Goal: Information Seeking & Learning: Check status

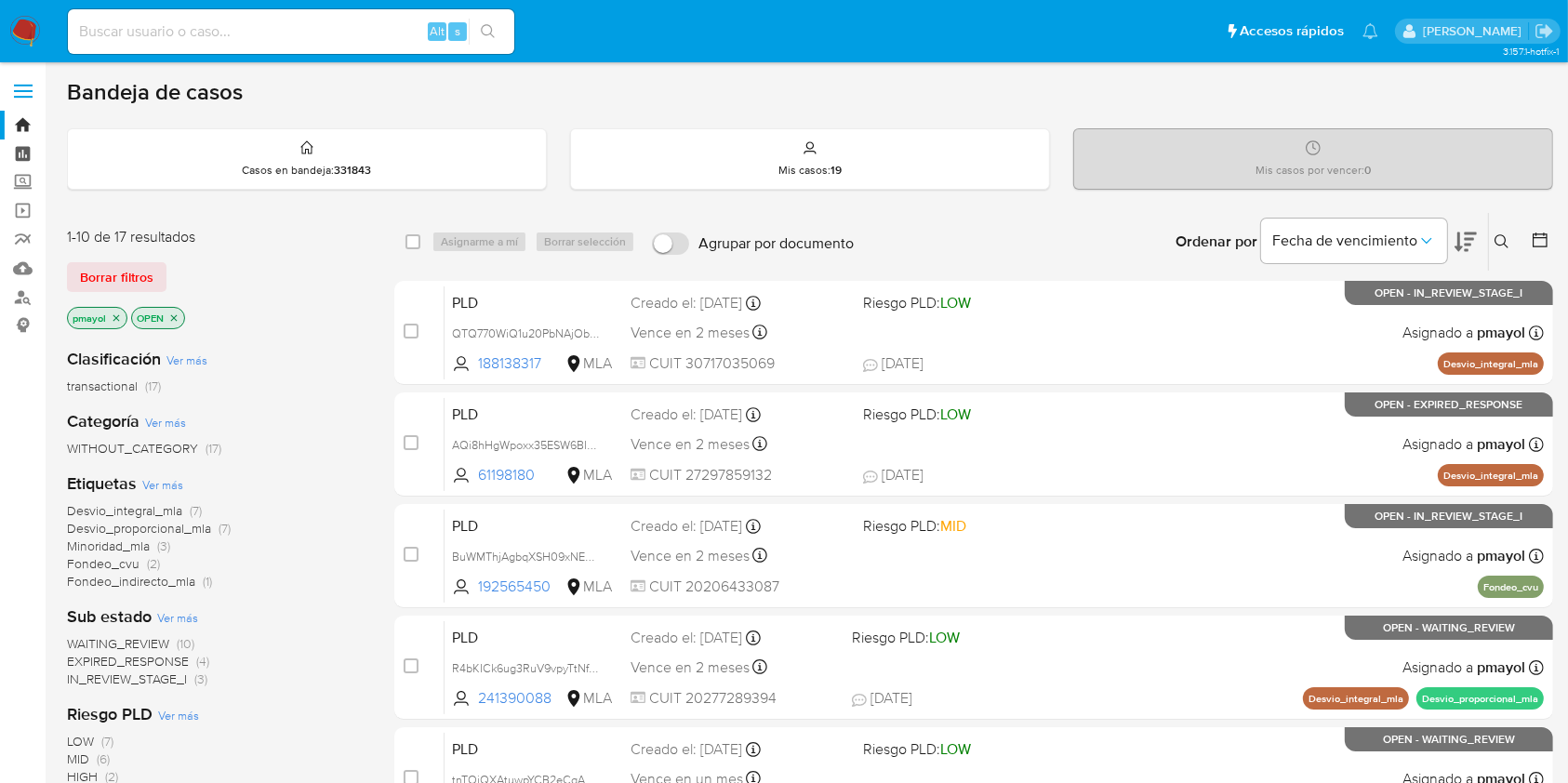
click at [26, 145] on link "Tablero" at bounding box center [111, 154] width 221 height 29
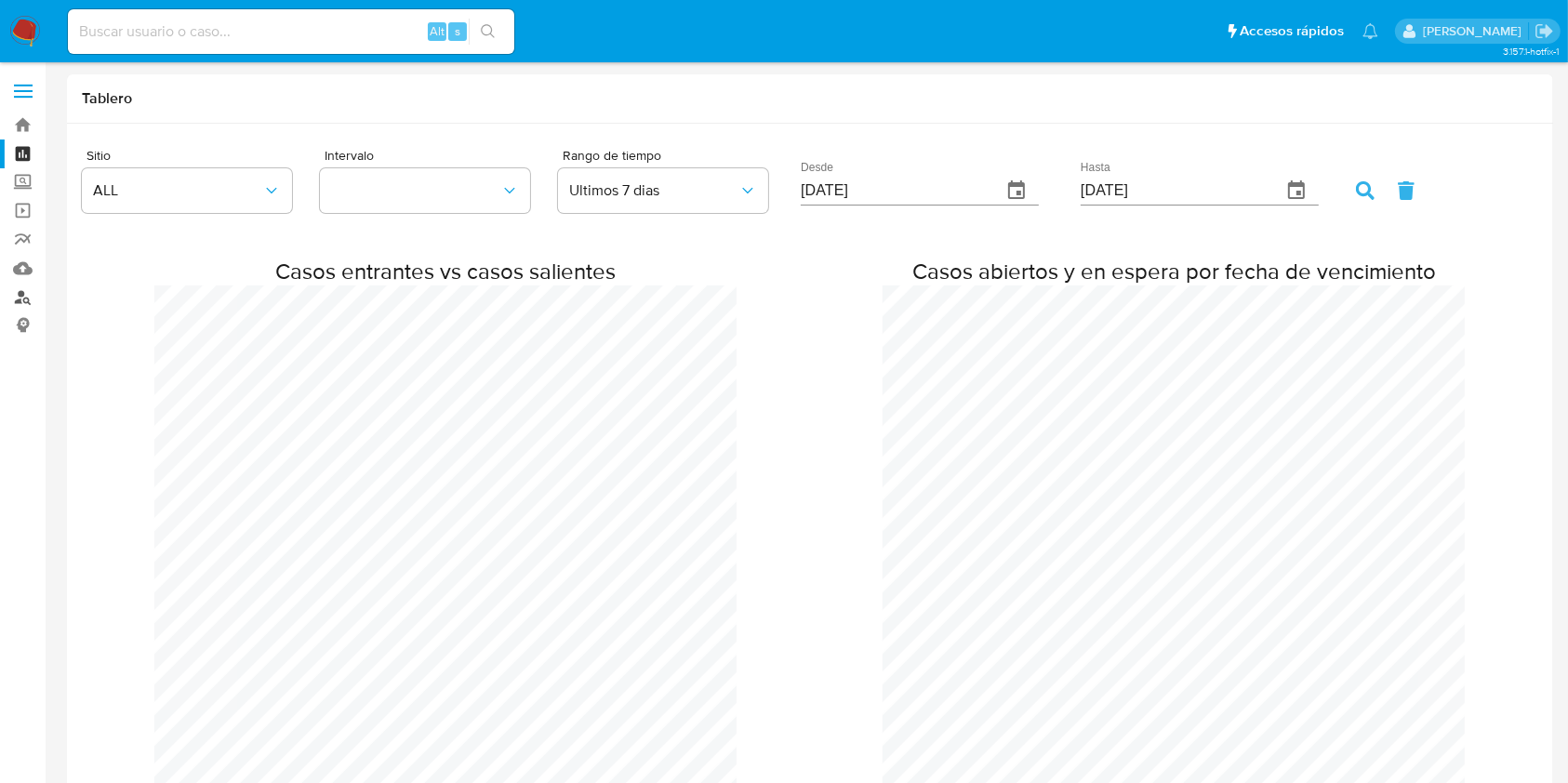
click at [24, 289] on link "Buscador de personas" at bounding box center [111, 297] width 221 height 29
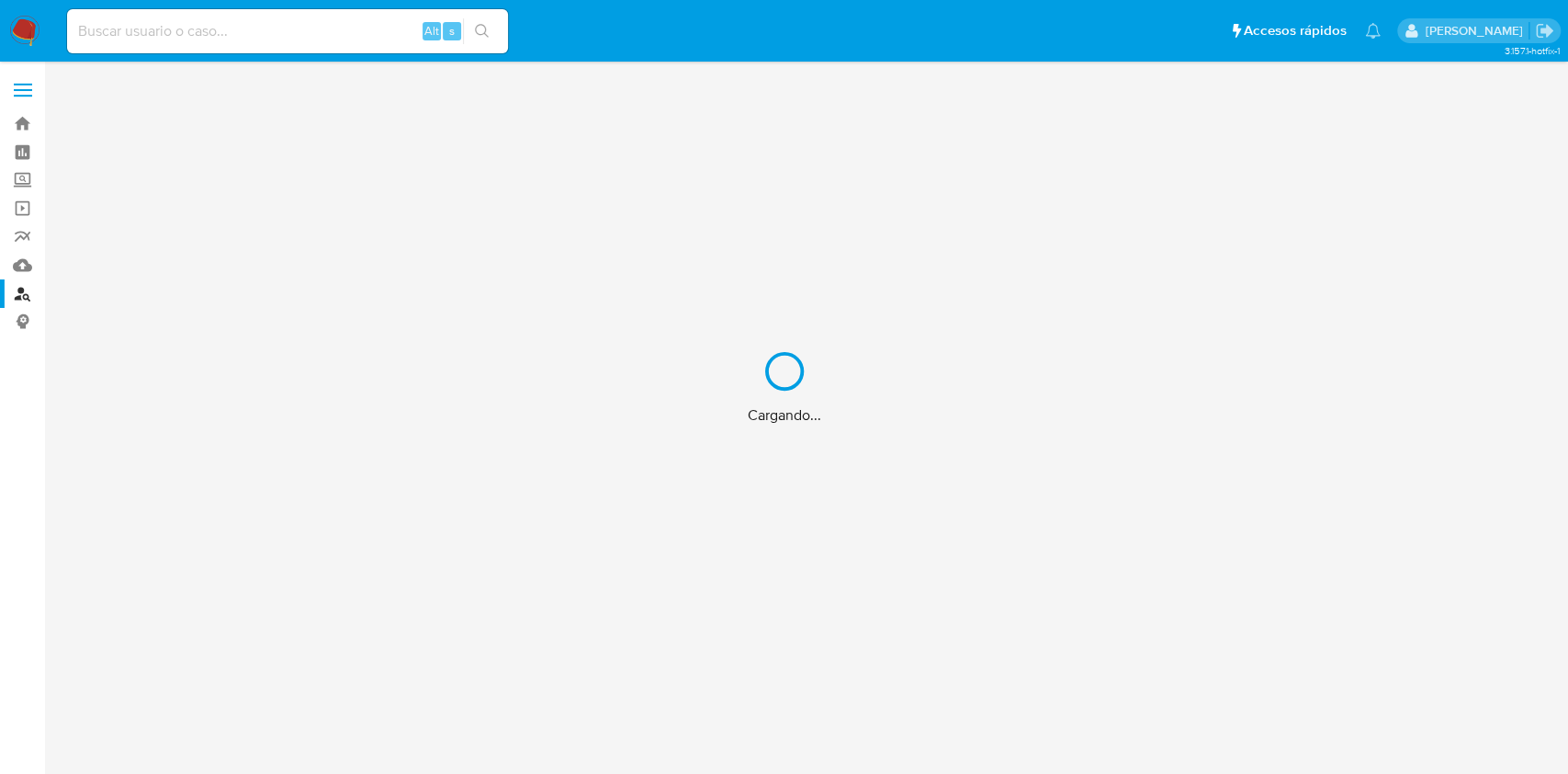
click at [243, 36] on div "Cargando..." at bounding box center [784, 387] width 1568 height 774
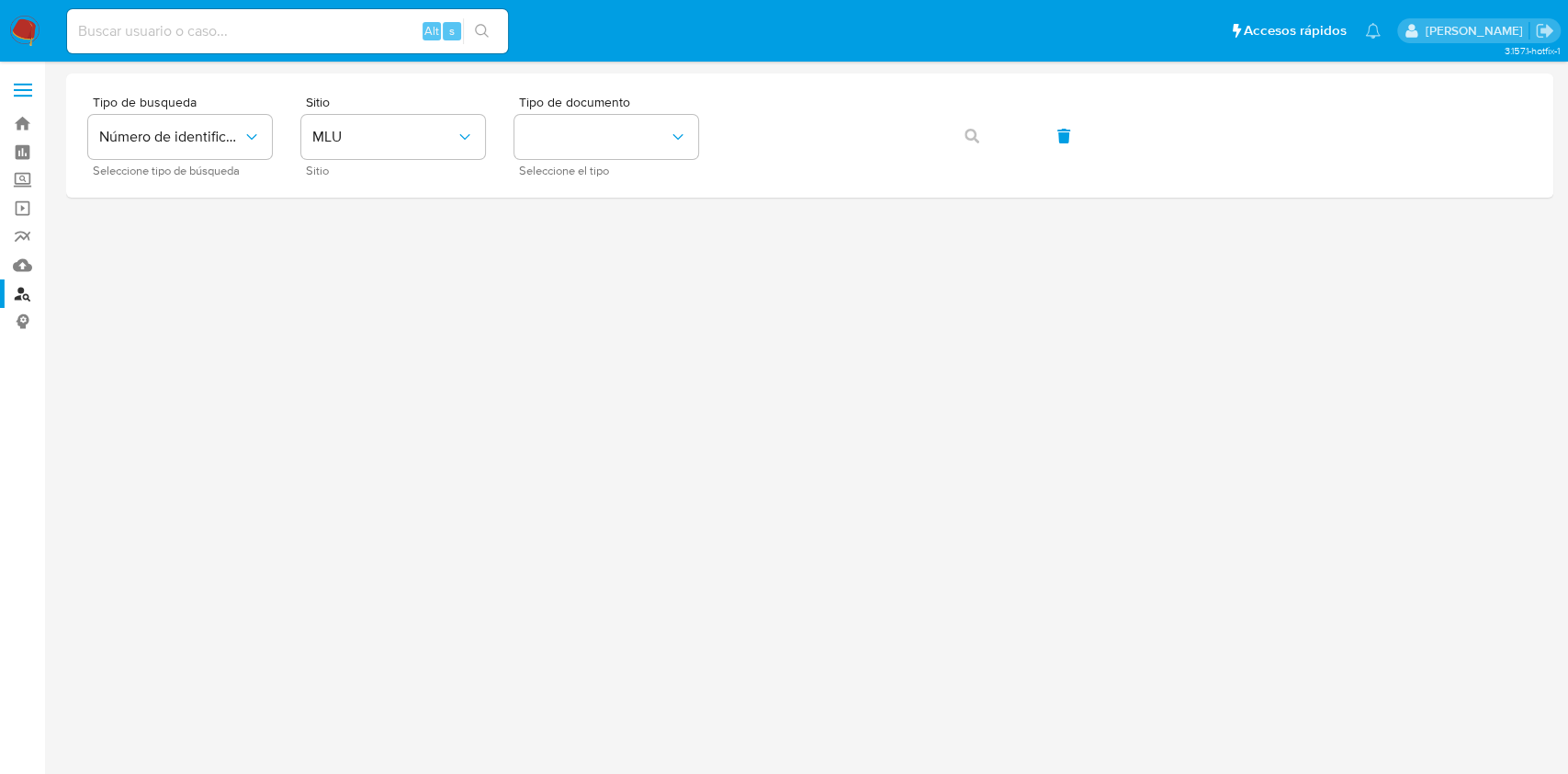
click at [249, 20] on input at bounding box center [287, 32] width 441 height 24
paste input "645158769"
type input "645158769"
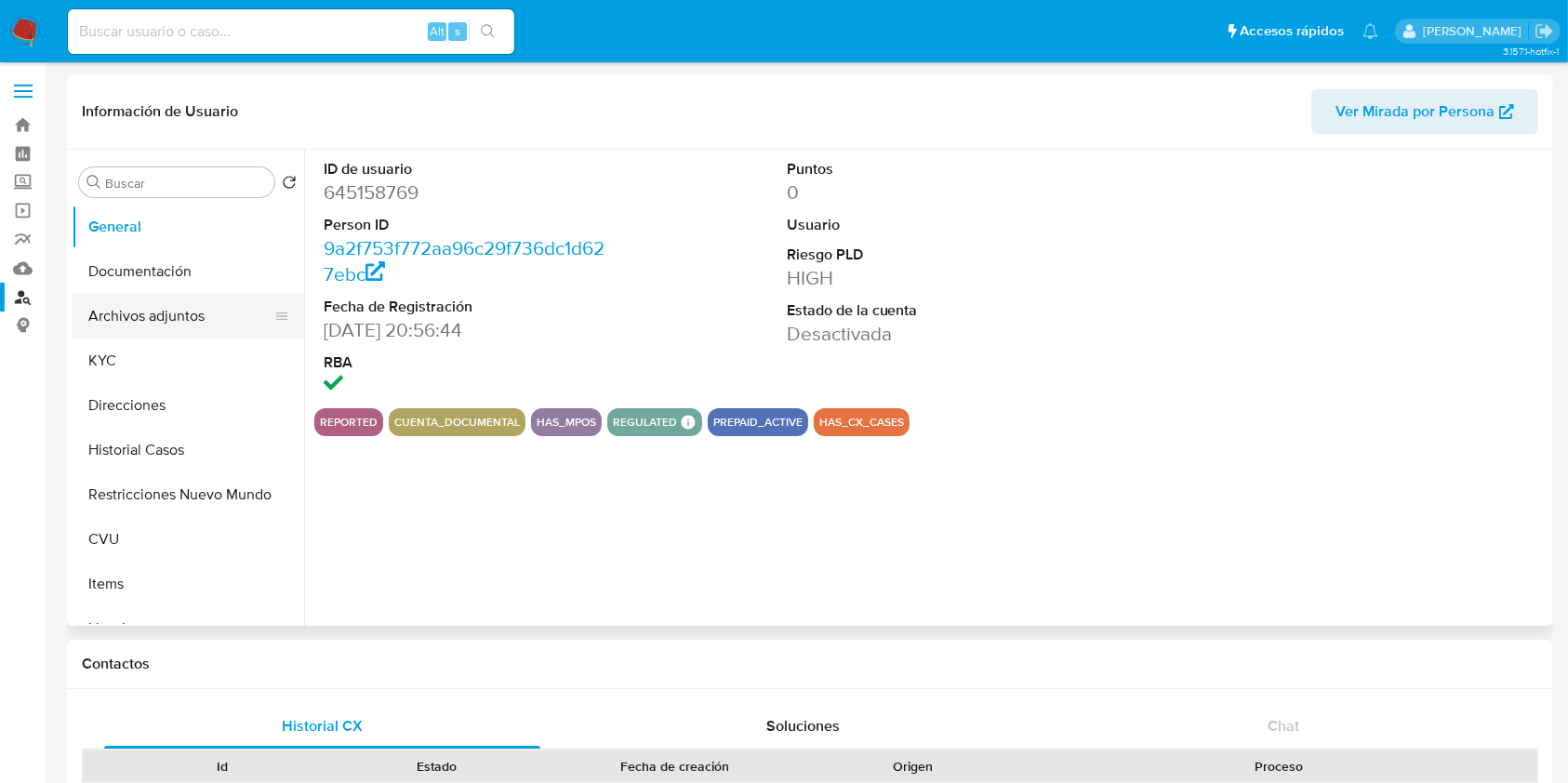
click at [138, 299] on button "Archivos adjuntos" at bounding box center [180, 315] width 217 height 44
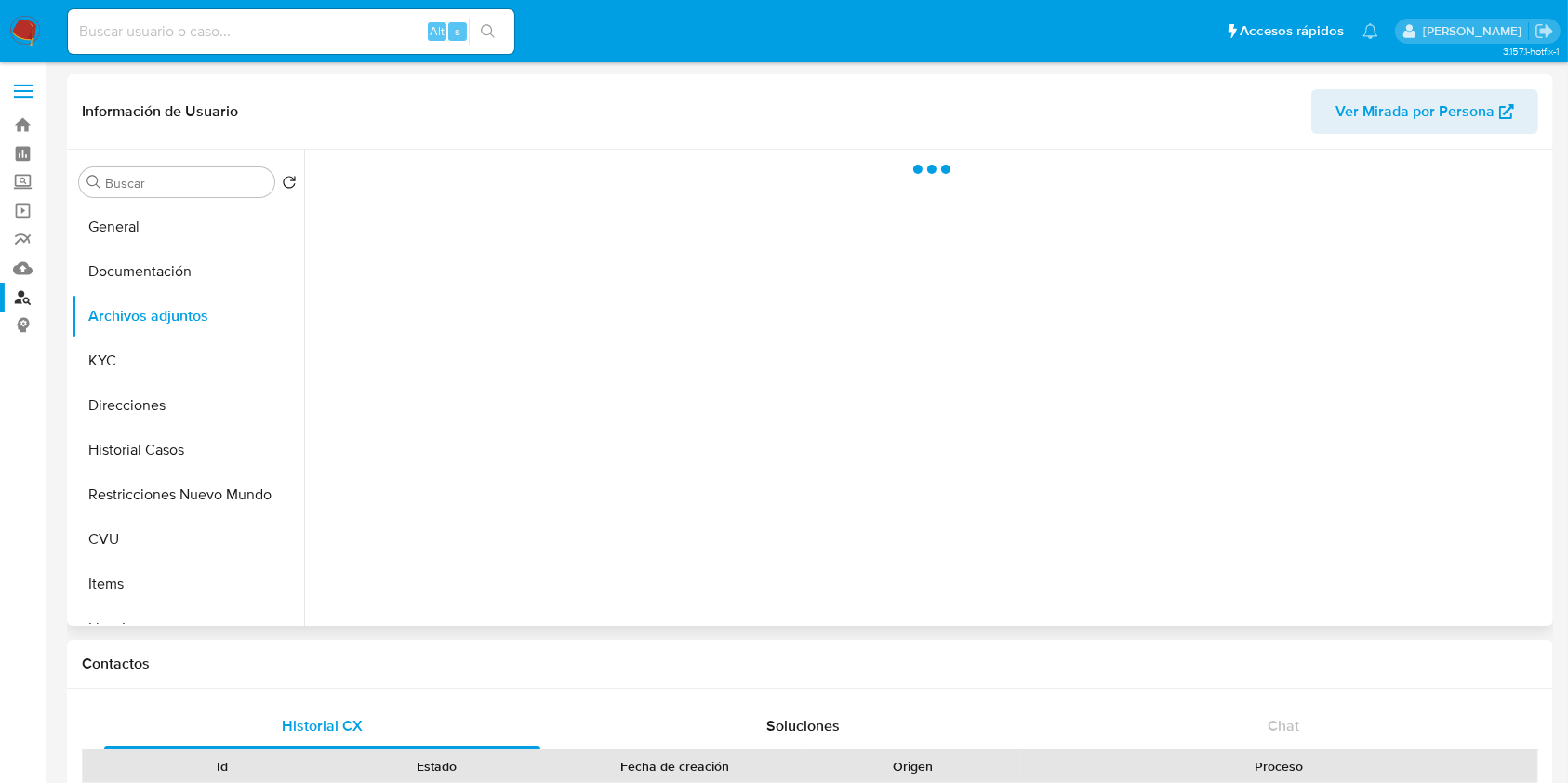
select select "10"
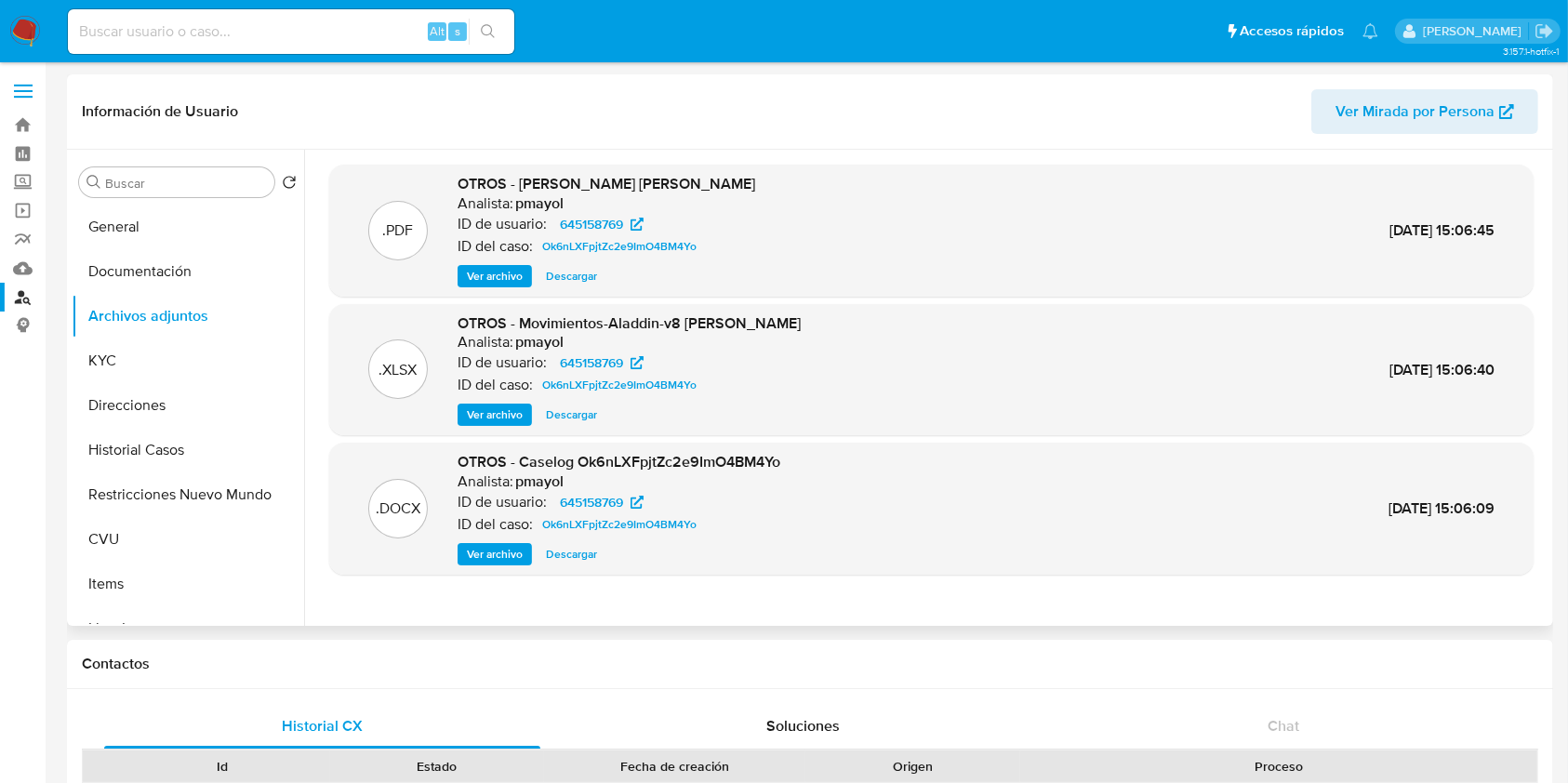
click at [517, 545] on span "Ver archivo" at bounding box center [494, 554] width 56 height 19
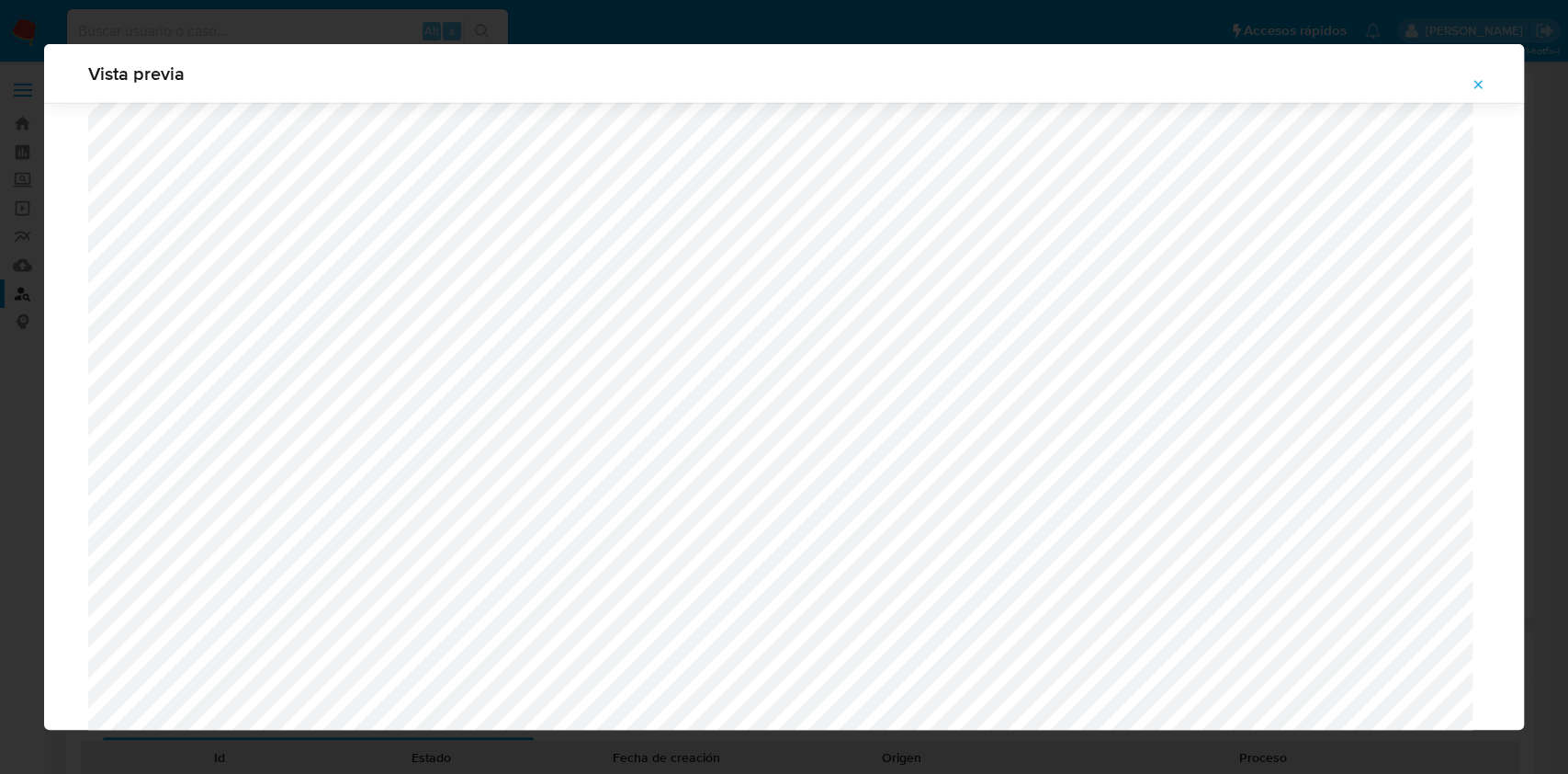
scroll to position [3468, 0]
click at [1488, 68] on div "Vista previa" at bounding box center [784, 73] width 1480 height 59
click at [1473, 87] on icon "Attachment preview" at bounding box center [1478, 85] width 15 height 15
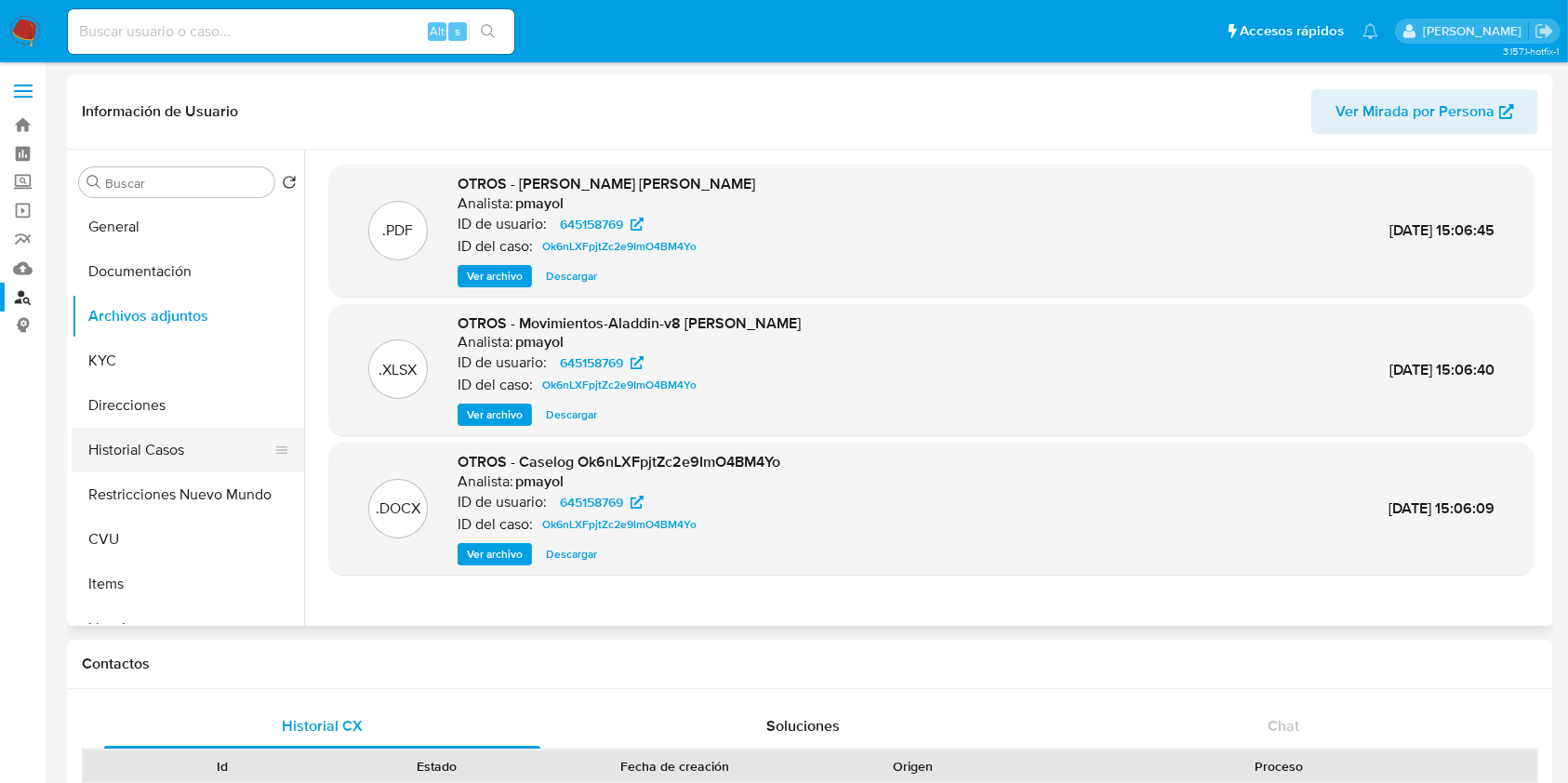
click at [120, 440] on button "Historial Casos" at bounding box center [180, 450] width 217 height 44
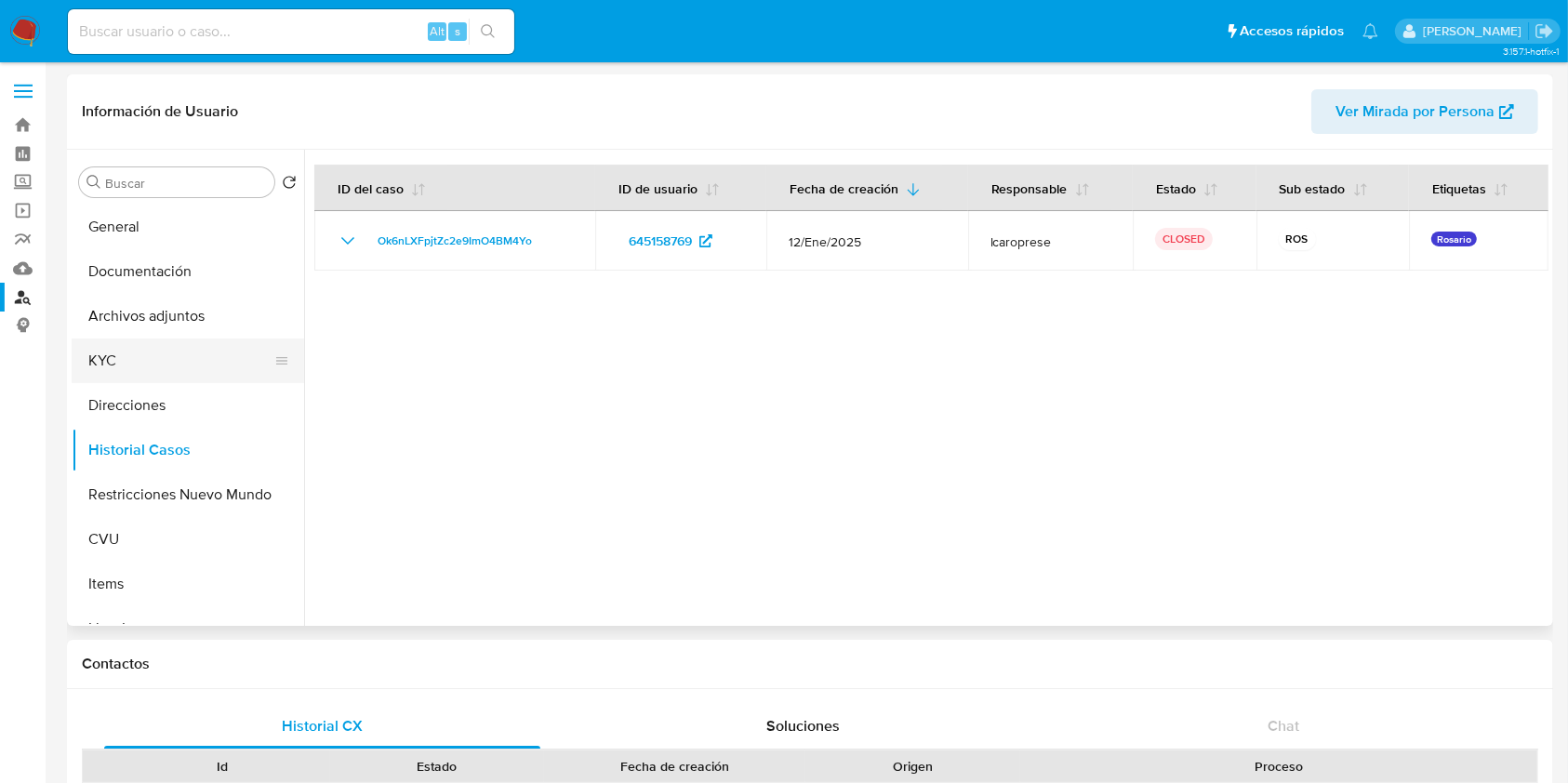
click at [131, 357] on button "KYC" at bounding box center [180, 360] width 217 height 44
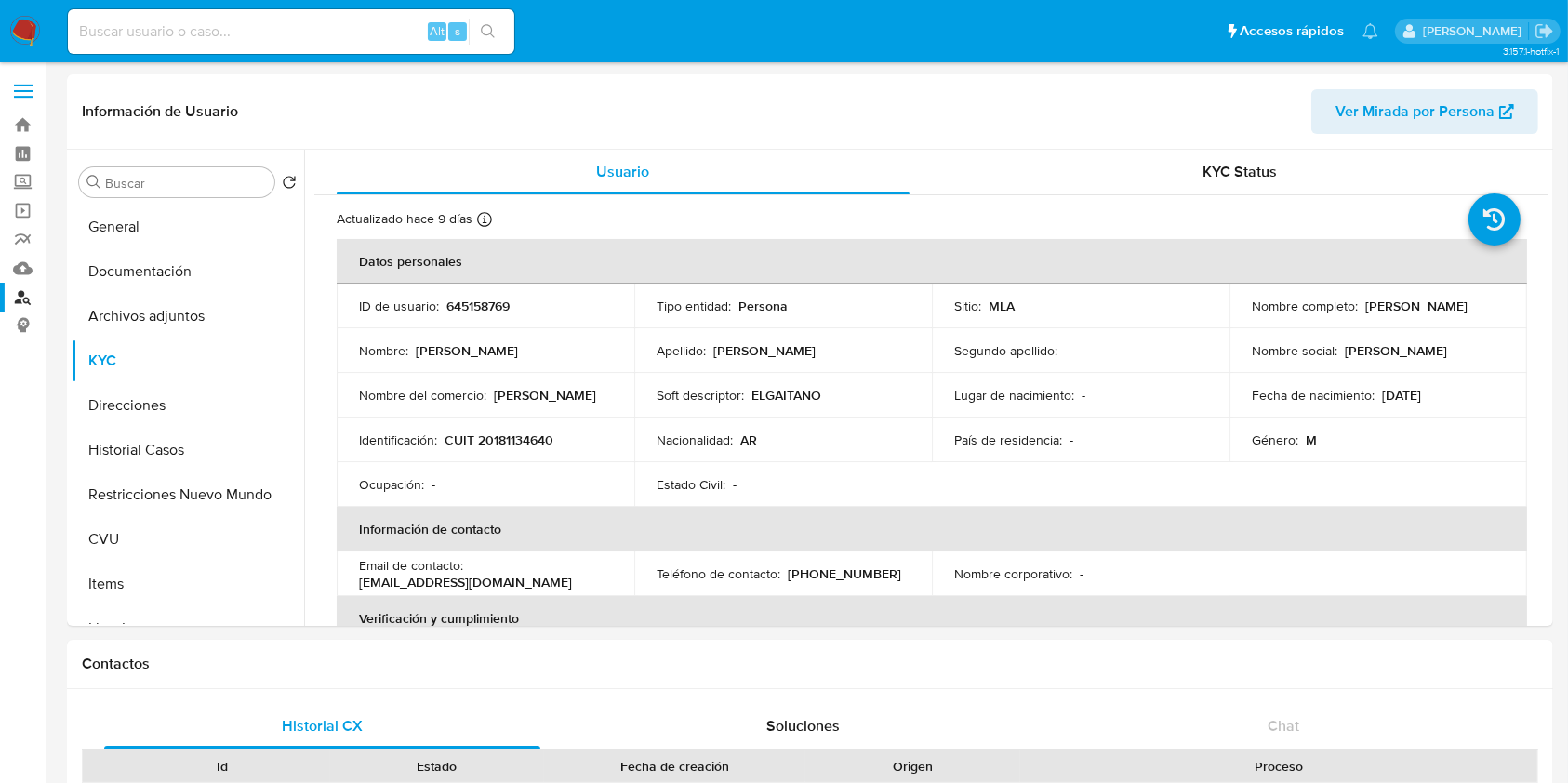
drag, startPoint x: 1398, startPoint y: 315, endPoint x: 1240, endPoint y: 315, distance: 158.0
click at [1240, 315] on td "Nombre completo : Vicente Fabian Ditaranto" at bounding box center [1377, 305] width 298 height 44
copy p "[PERSON_NAME]"
click at [499, 442] on p "CUIT 20181134640" at bounding box center [499, 440] width 109 height 17
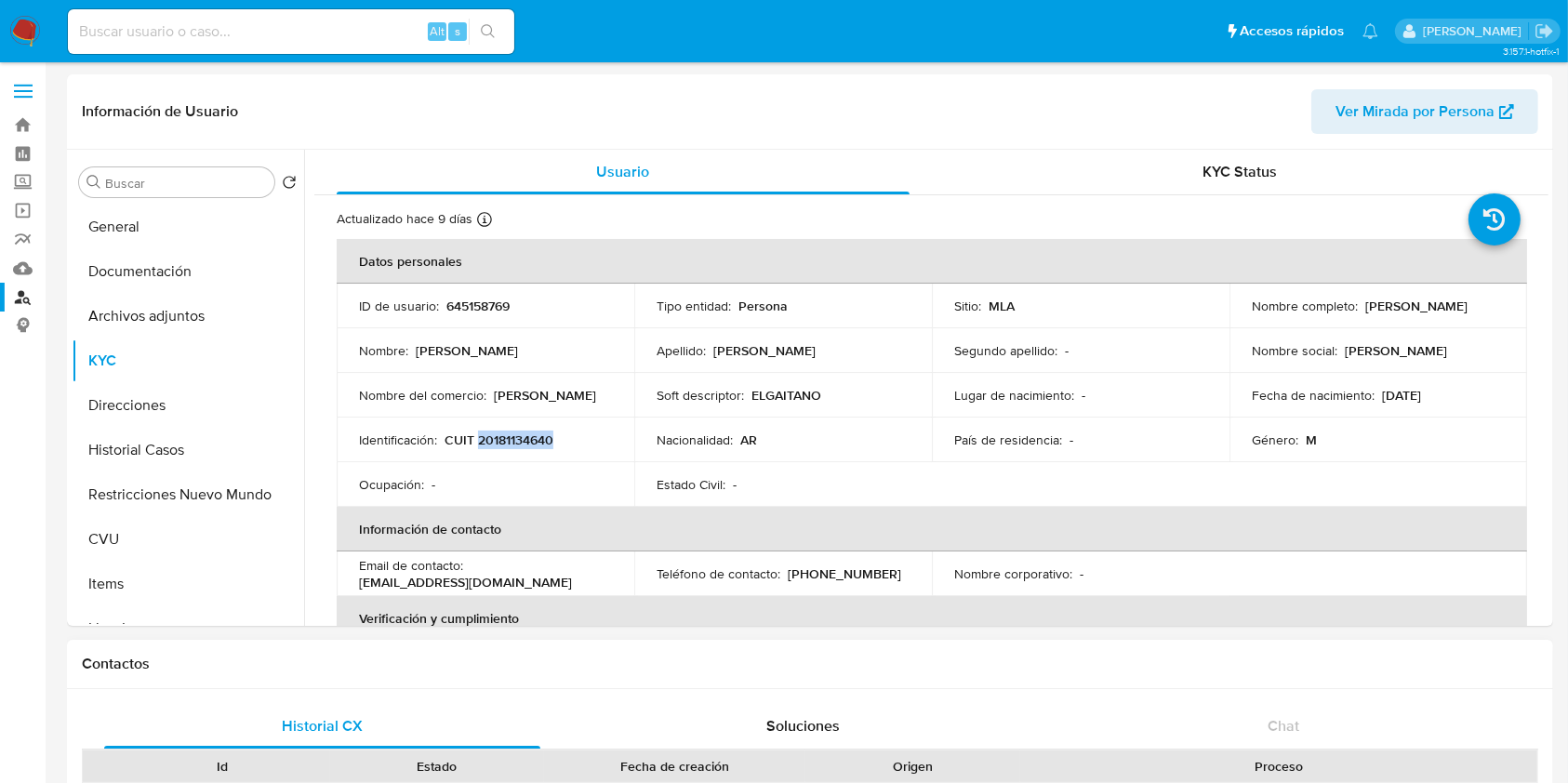
copy p "20181134640"
click at [175, 294] on button "Archivos adjuntos" at bounding box center [180, 315] width 217 height 44
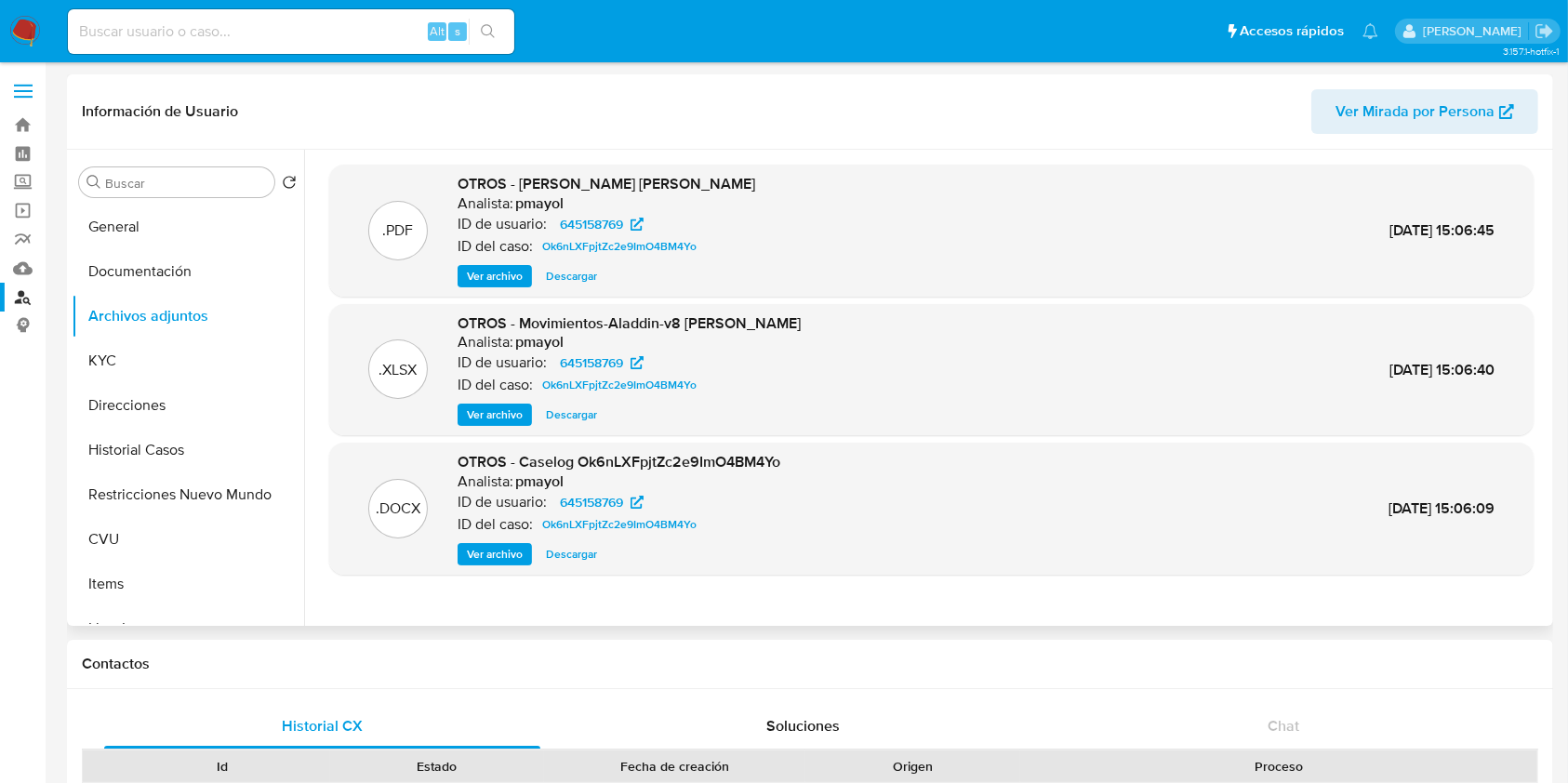
click at [479, 547] on span "Ver archivo" at bounding box center [494, 554] width 56 height 19
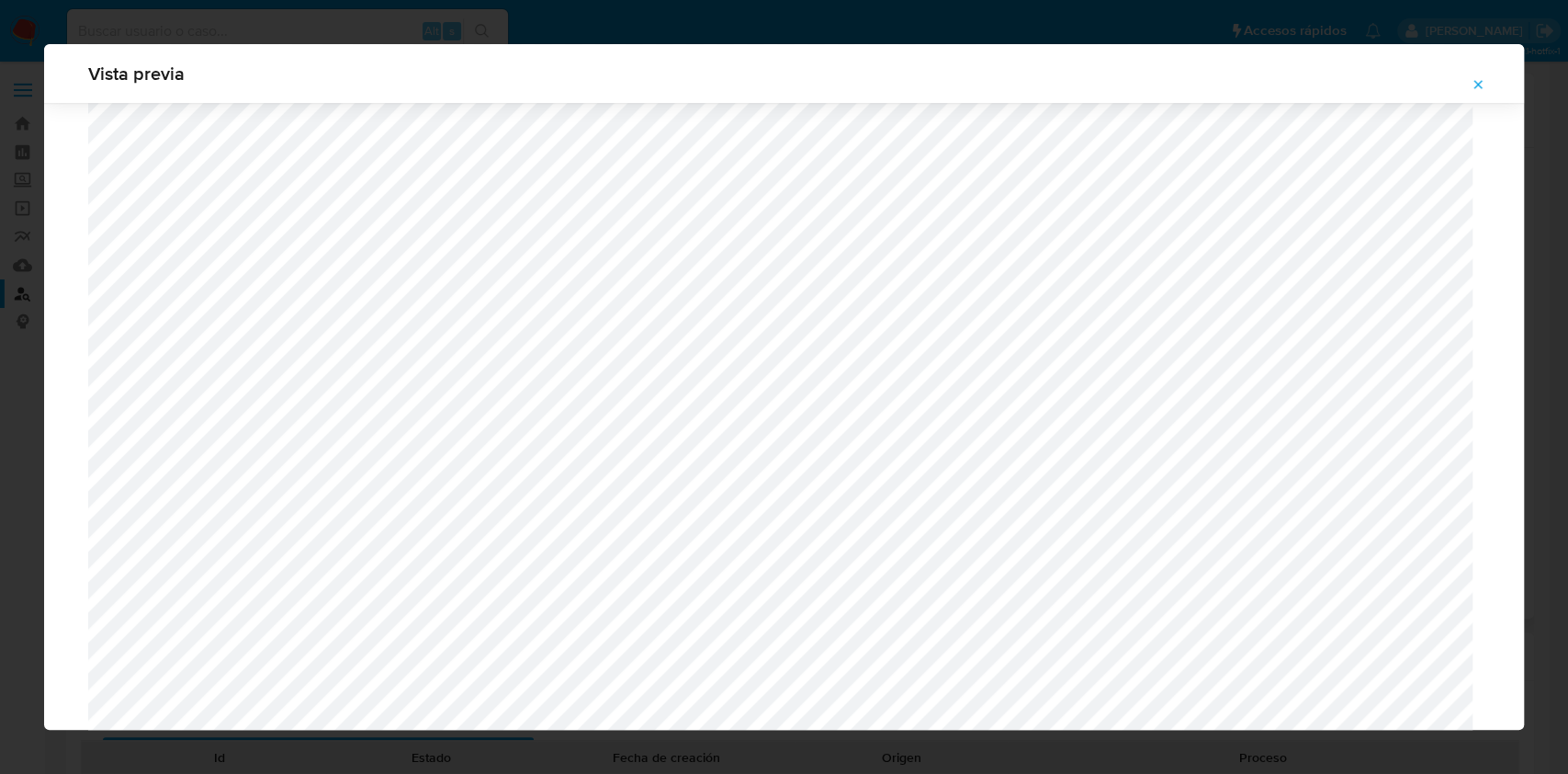
scroll to position [899, 0]
click at [1488, 99] on div "Vista previa" at bounding box center [784, 73] width 1480 height 59
click at [1480, 77] on span "Attachment preview" at bounding box center [1478, 85] width 15 height 26
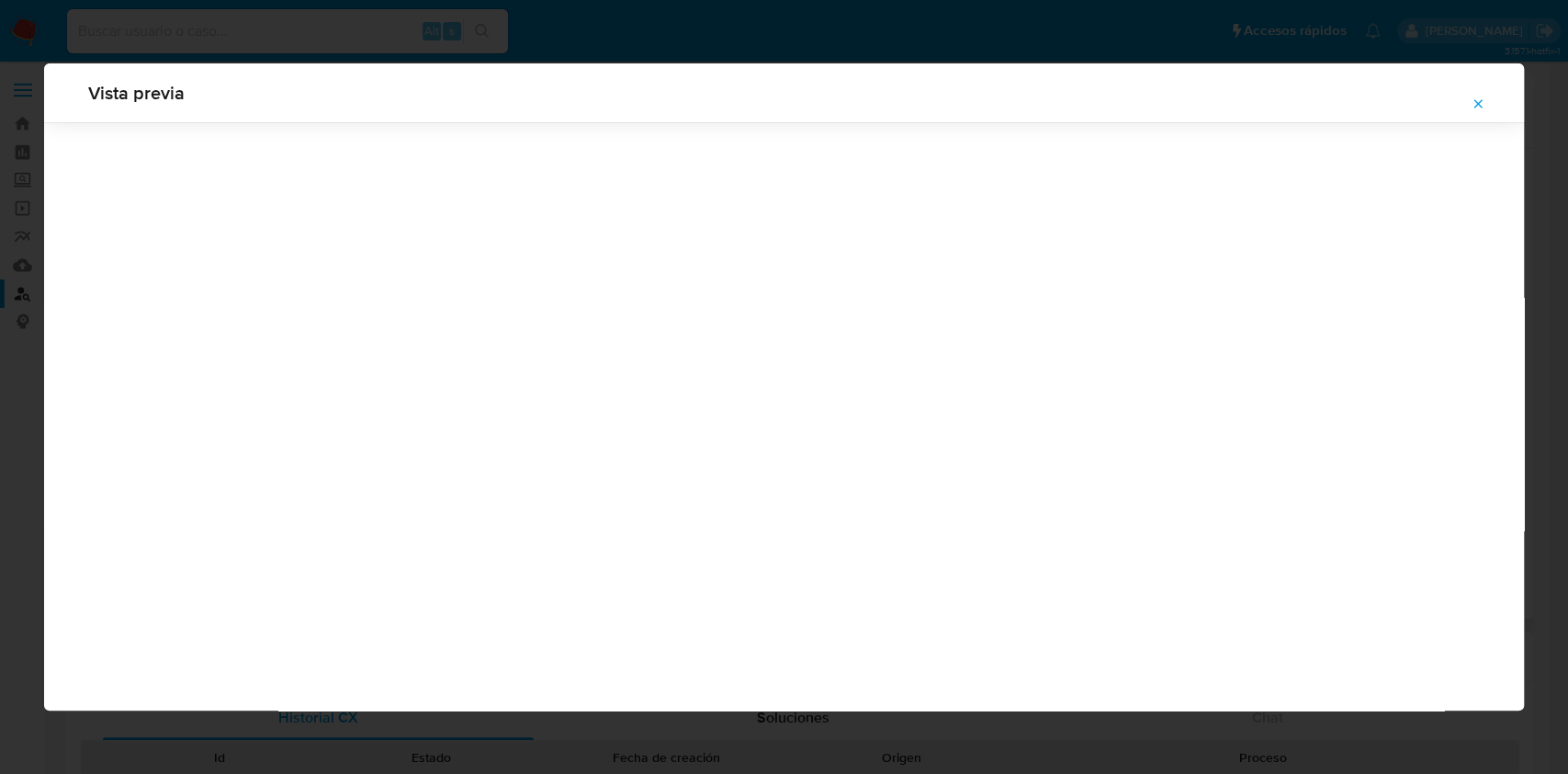
scroll to position [0, 0]
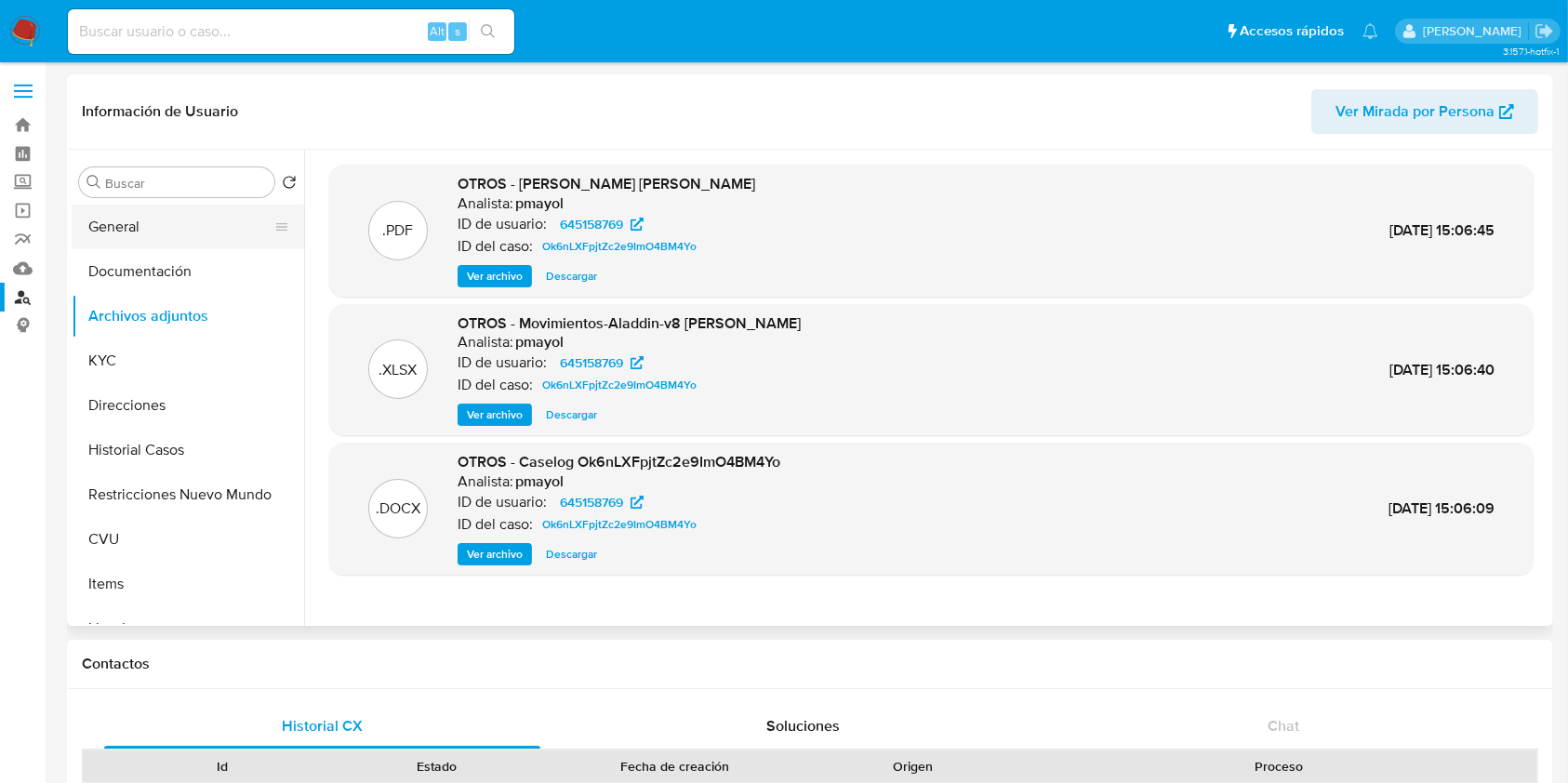
click at [111, 210] on button "General" at bounding box center [180, 227] width 217 height 44
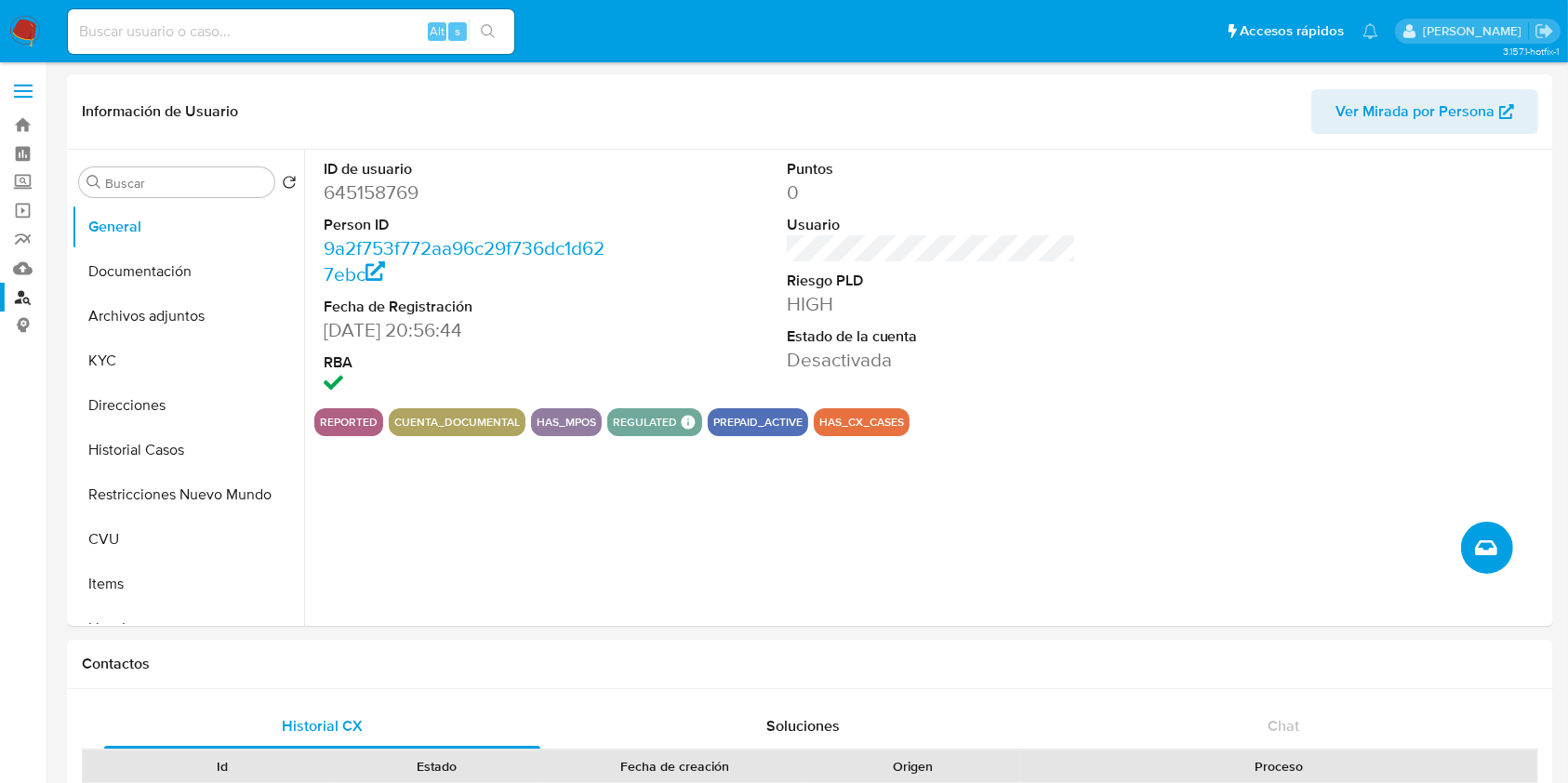
click at [1472, 532] on button "Crear caso manual" at bounding box center [1486, 547] width 52 height 52
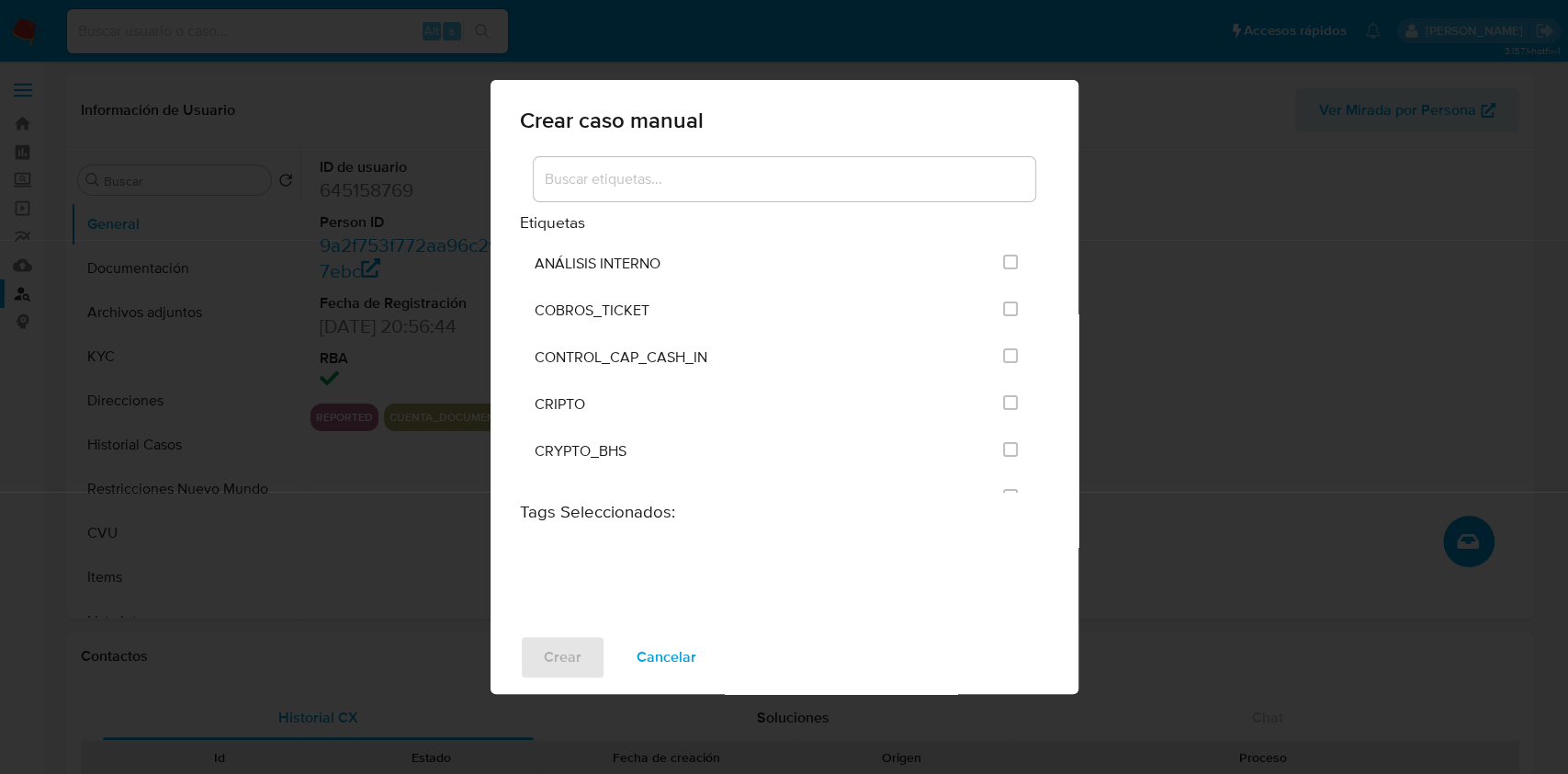
drag, startPoint x: 1032, startPoint y: 244, endPoint x: 1038, endPoint y: 267, distance: 23.8
click at [1038, 267] on div "Etiquetas ANÁLISIS INTERNO COBROS_TICKET CONTROL_CAP_CASH_IN CRIPTO CRYPTO_BHS …" at bounding box center [784, 322] width 529 height 338
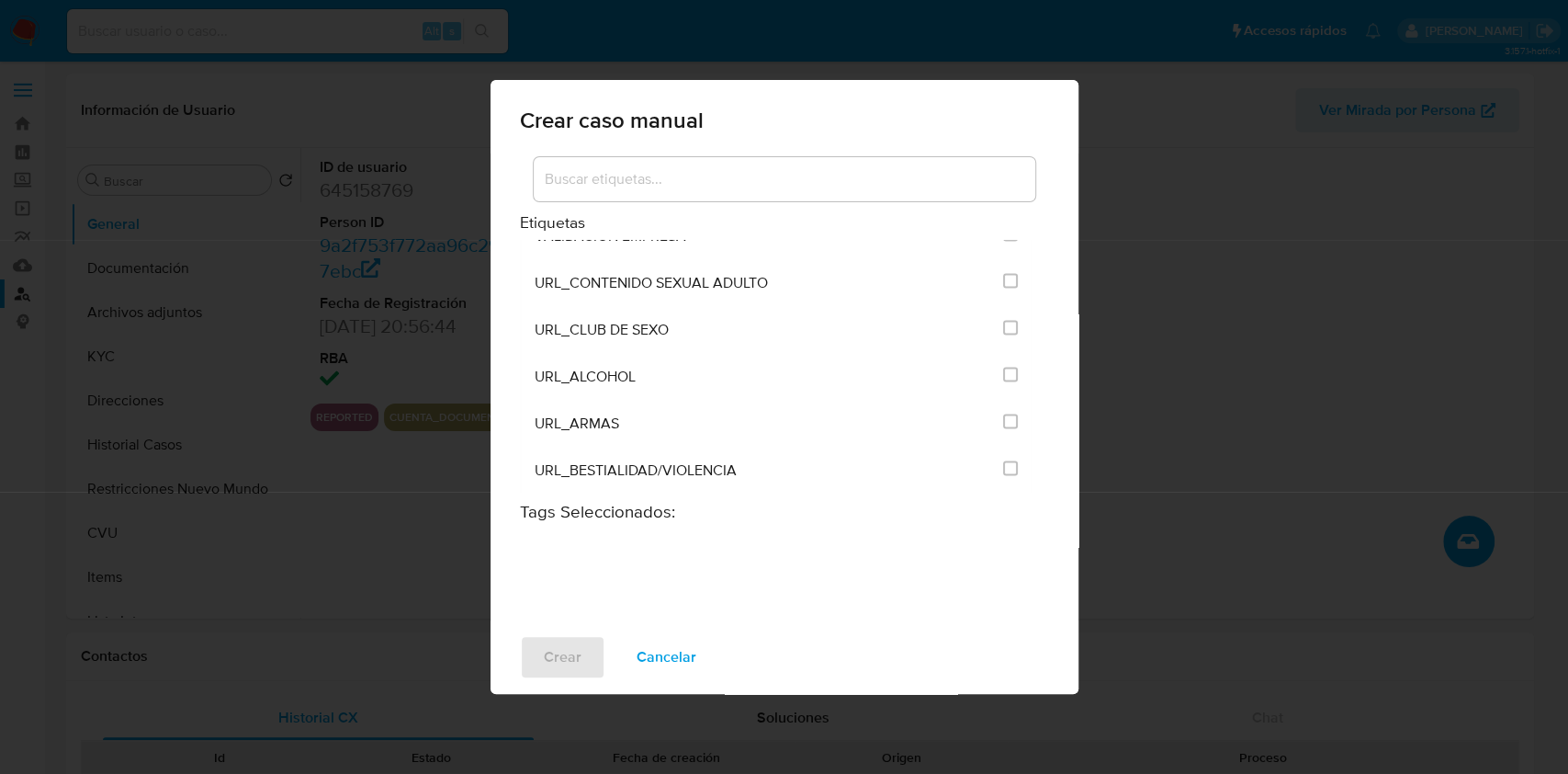
scroll to position [2431, 0]
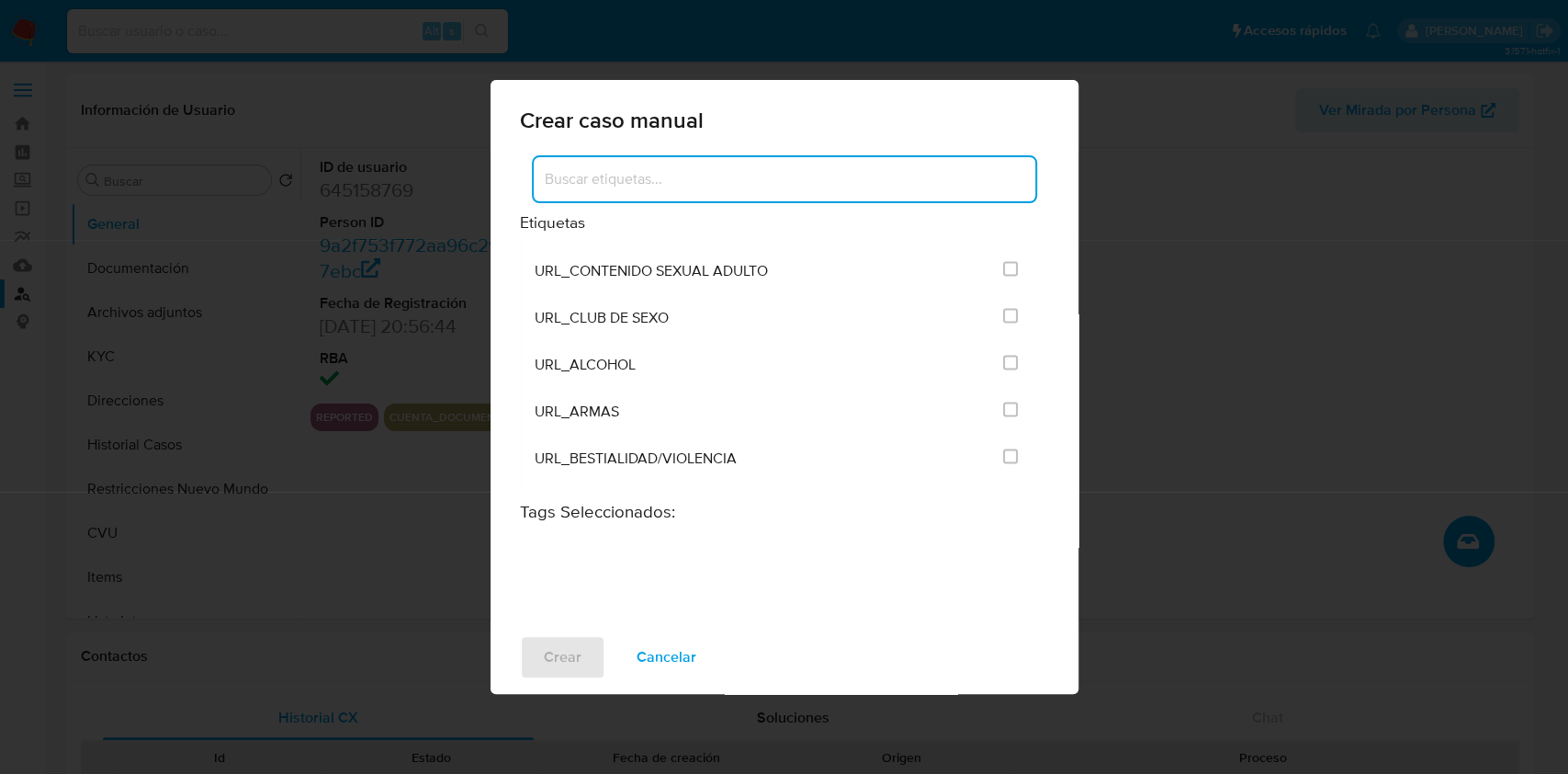
click at [580, 175] on input at bounding box center [784, 179] width 501 height 24
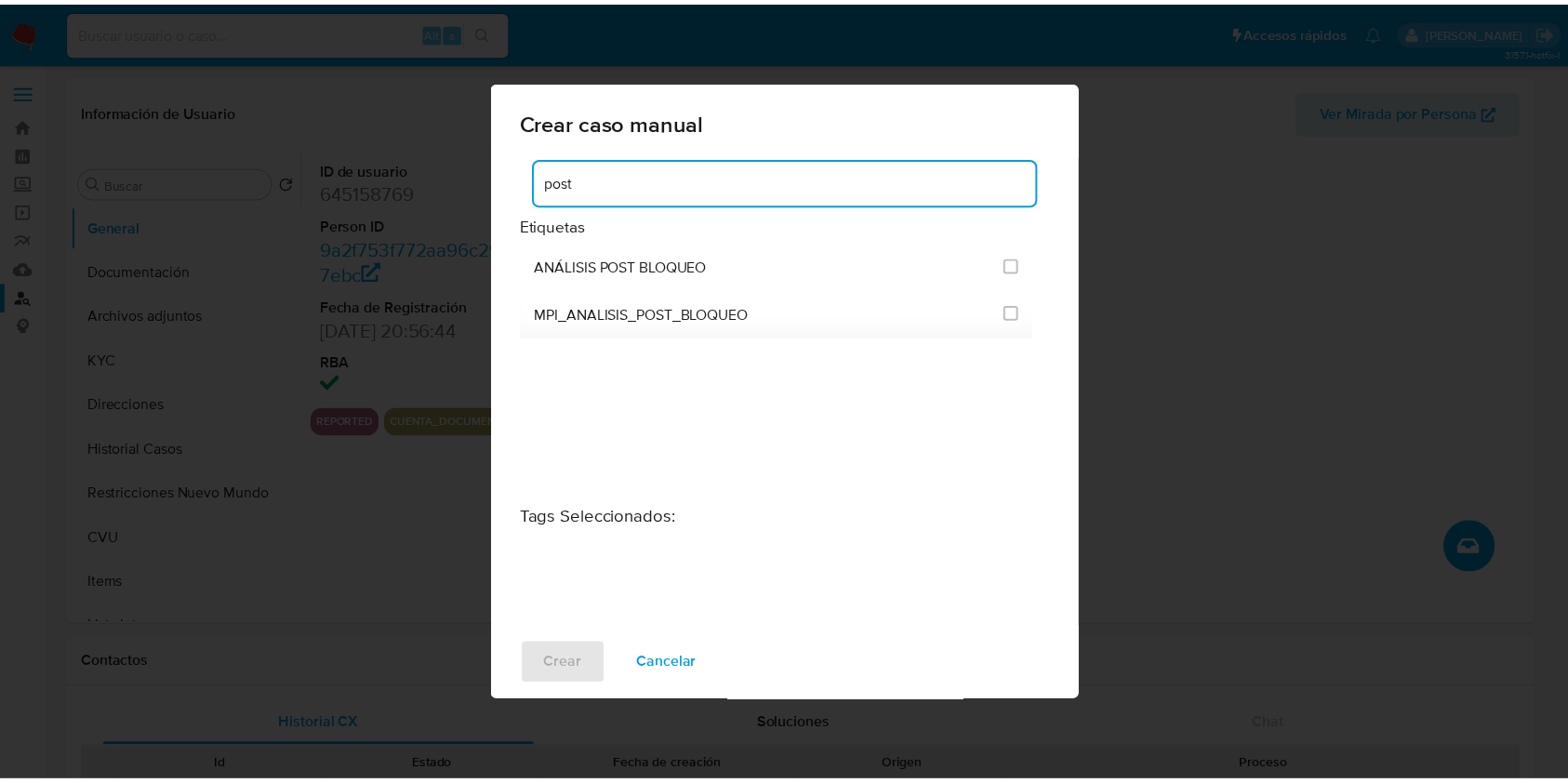
scroll to position [0, 0]
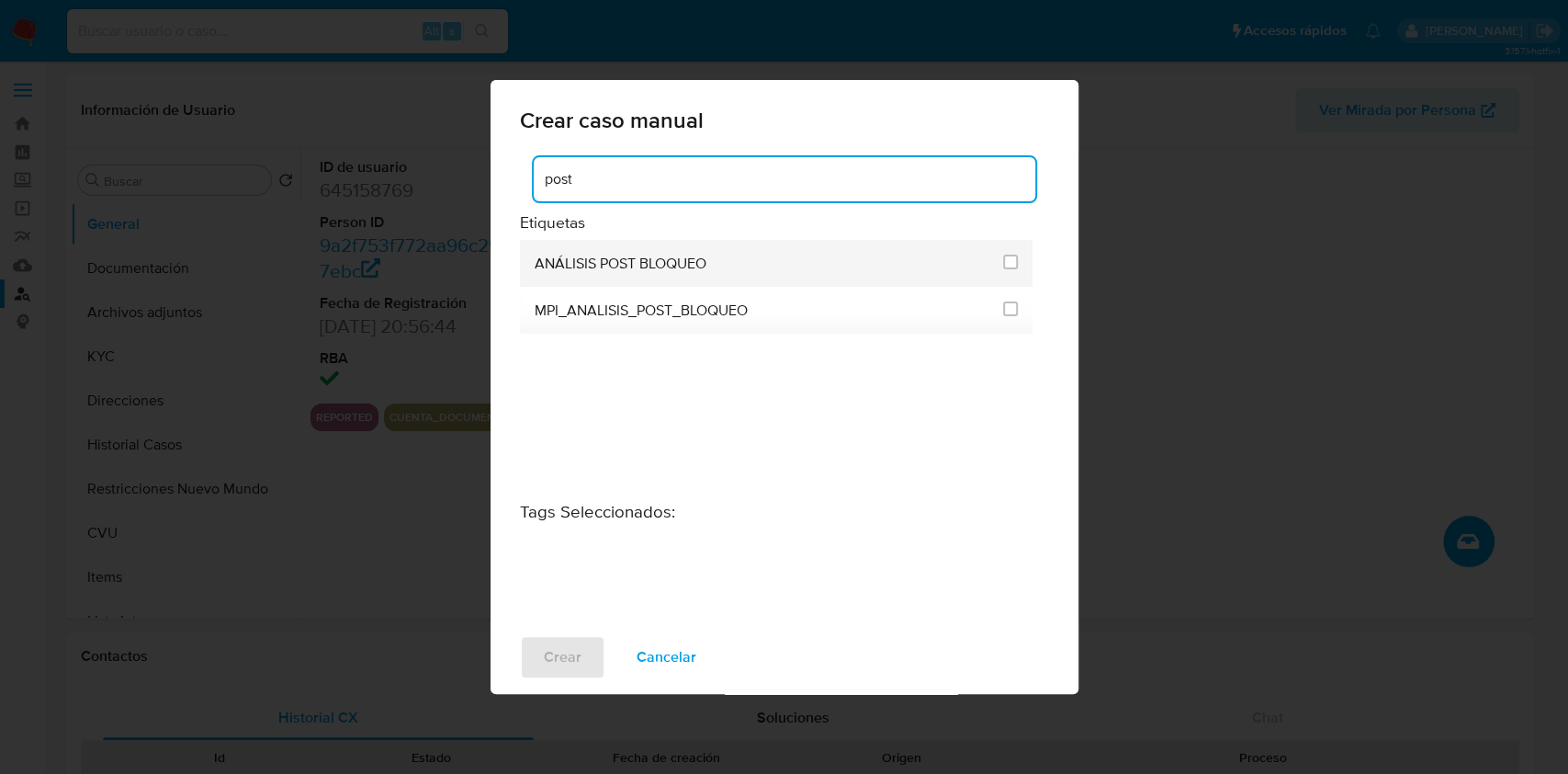
type input "post"
click at [621, 251] on div "ANÁLISIS POST BLOQUEO" at bounding box center [763, 263] width 458 height 47
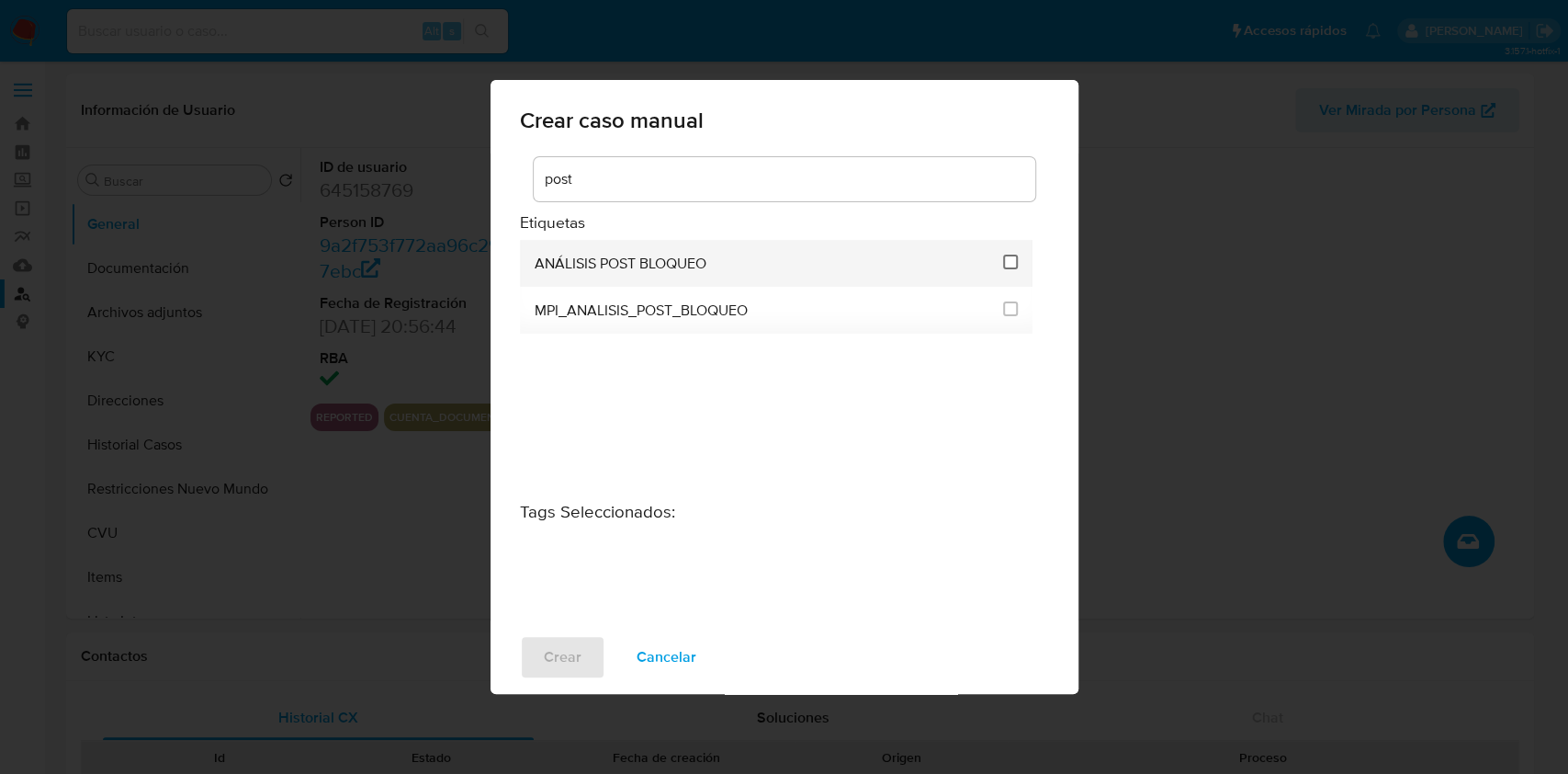
click at [1015, 264] on input "3249" at bounding box center [1011, 262] width 15 height 15
checkbox input "true"
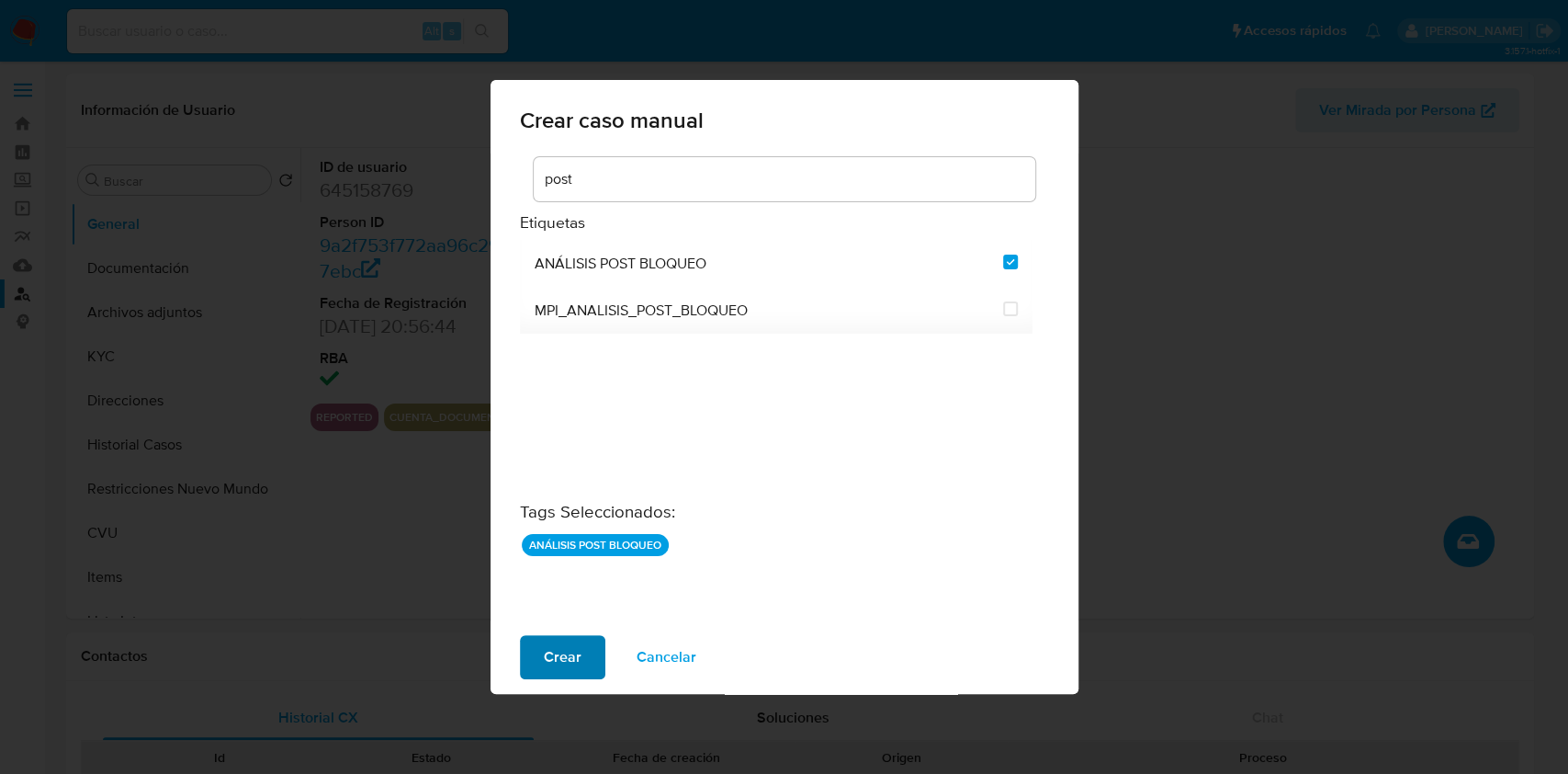
click at [548, 664] on span "Crear" at bounding box center [563, 656] width 37 height 40
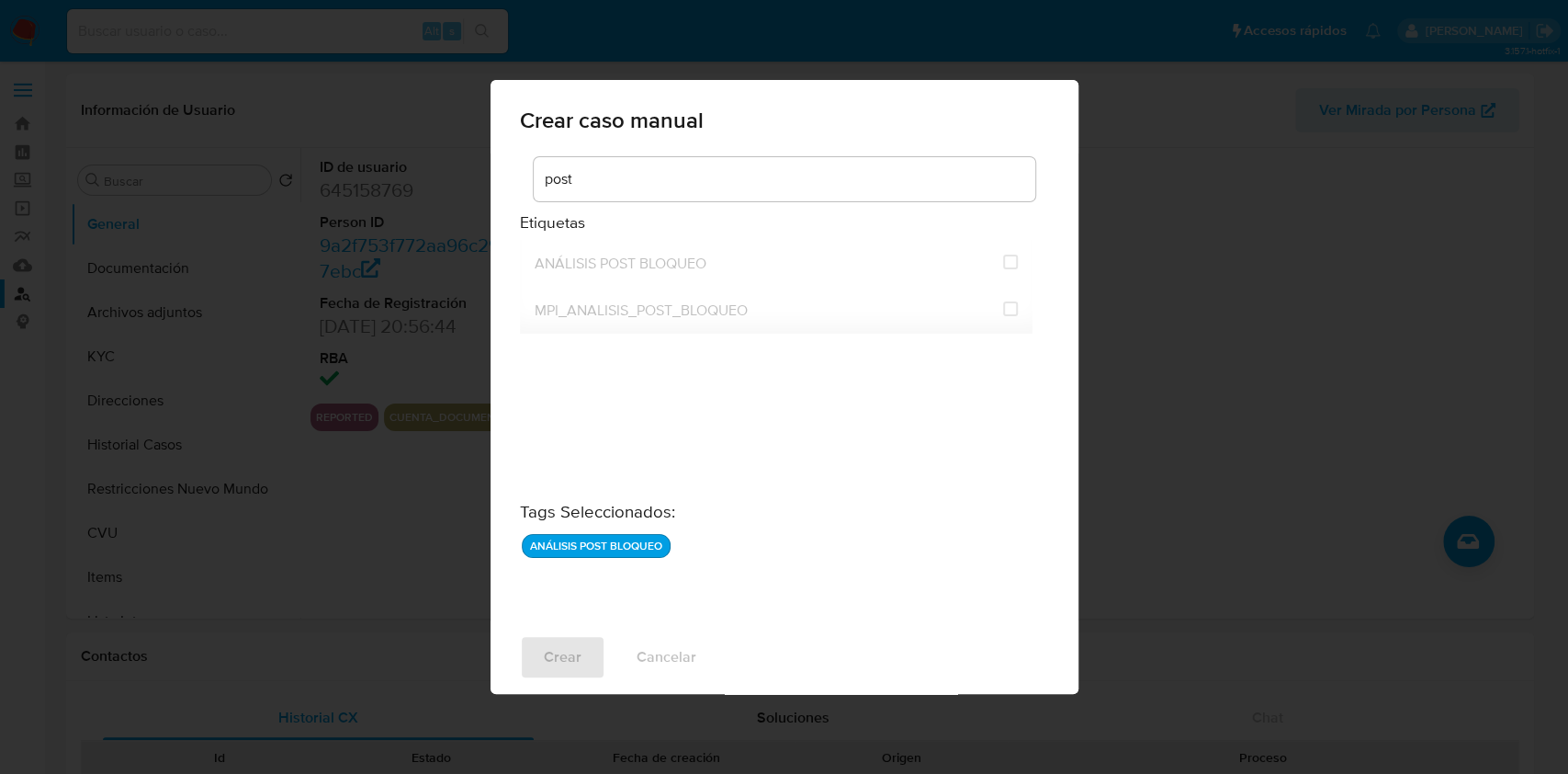
checkbox input "false"
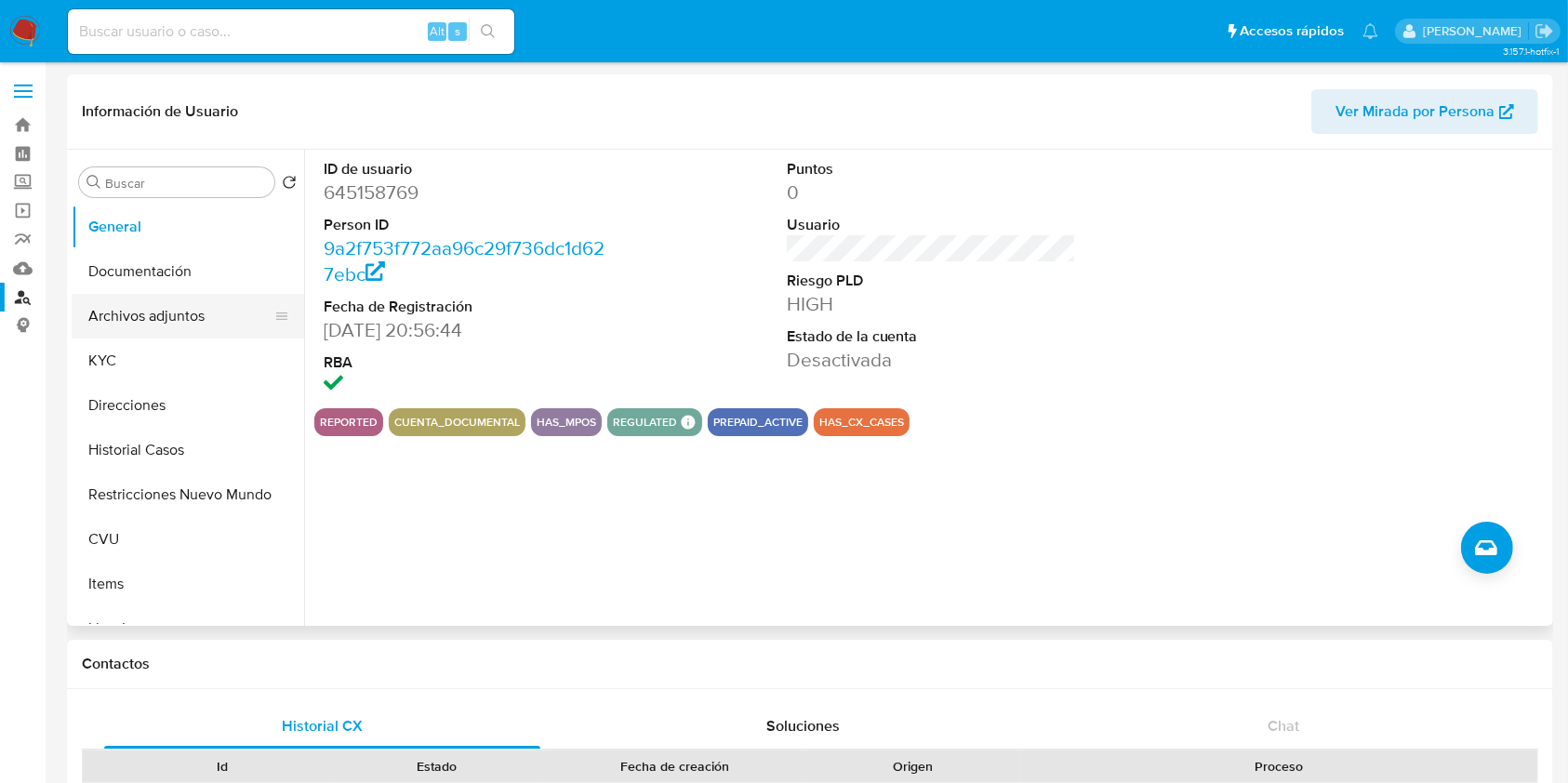
click at [135, 325] on button "Archivos adjuntos" at bounding box center [180, 315] width 217 height 44
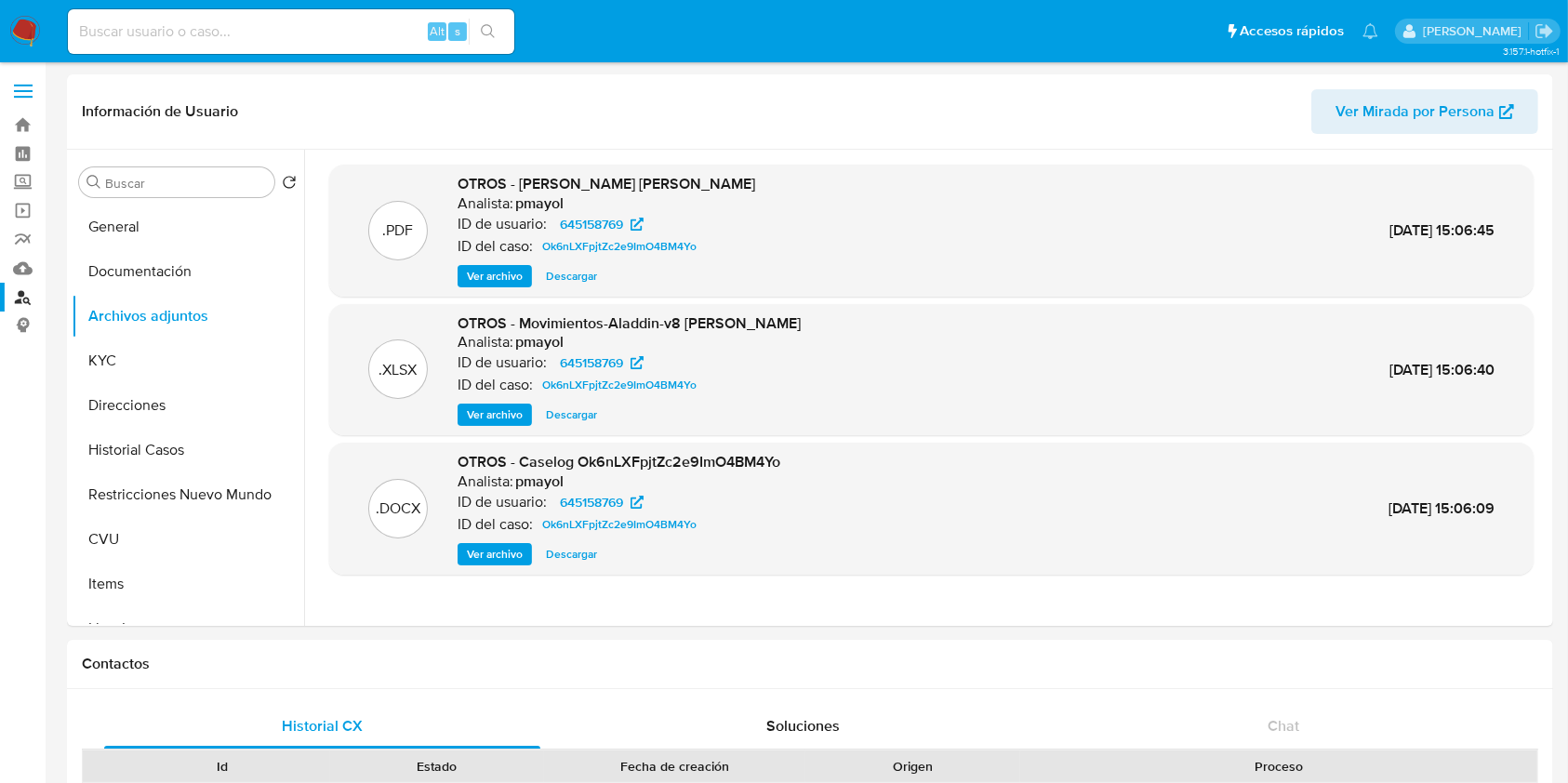
scroll to position [23, 0]
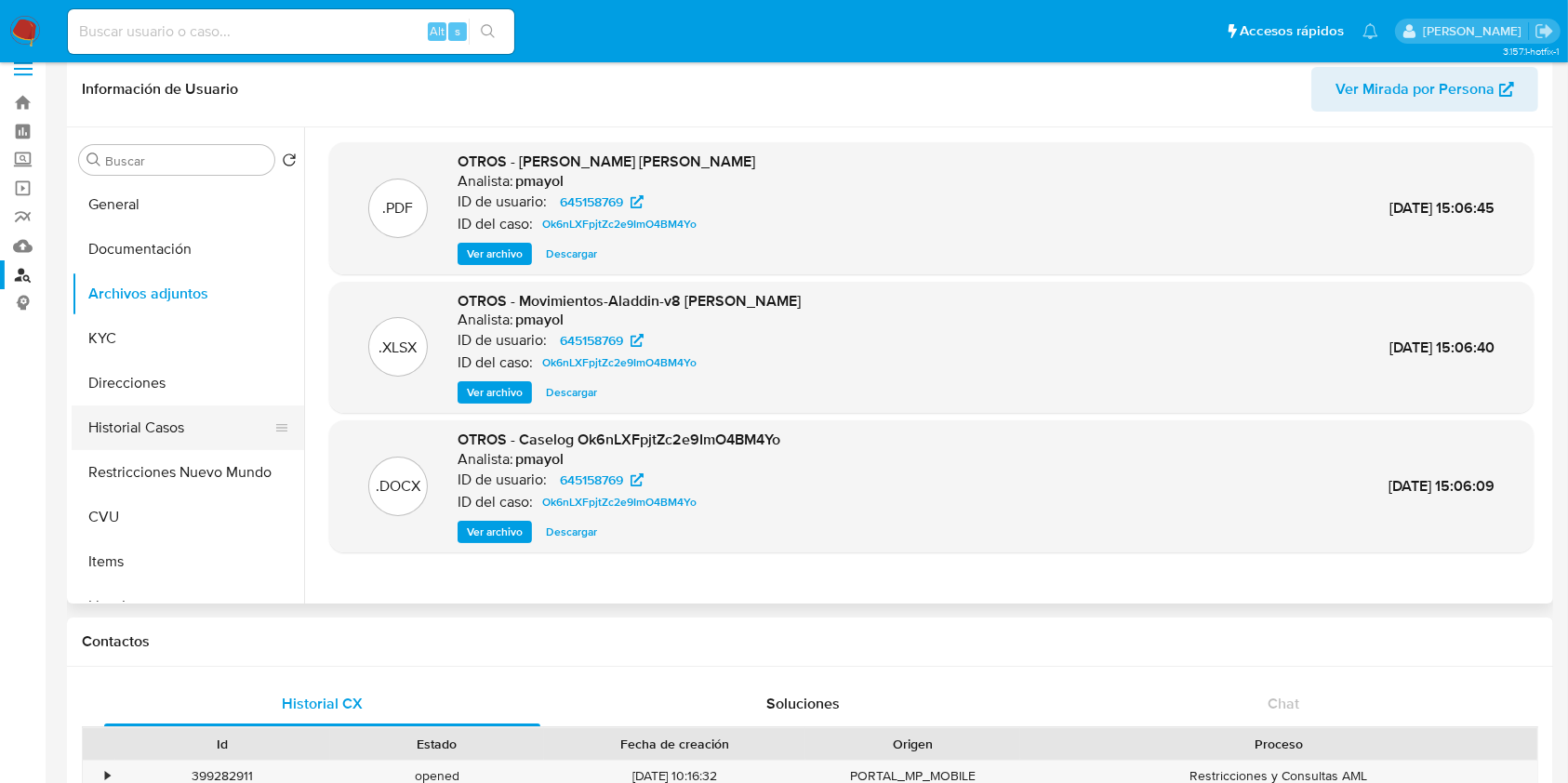
click at [165, 417] on button "Historial Casos" at bounding box center [180, 427] width 217 height 44
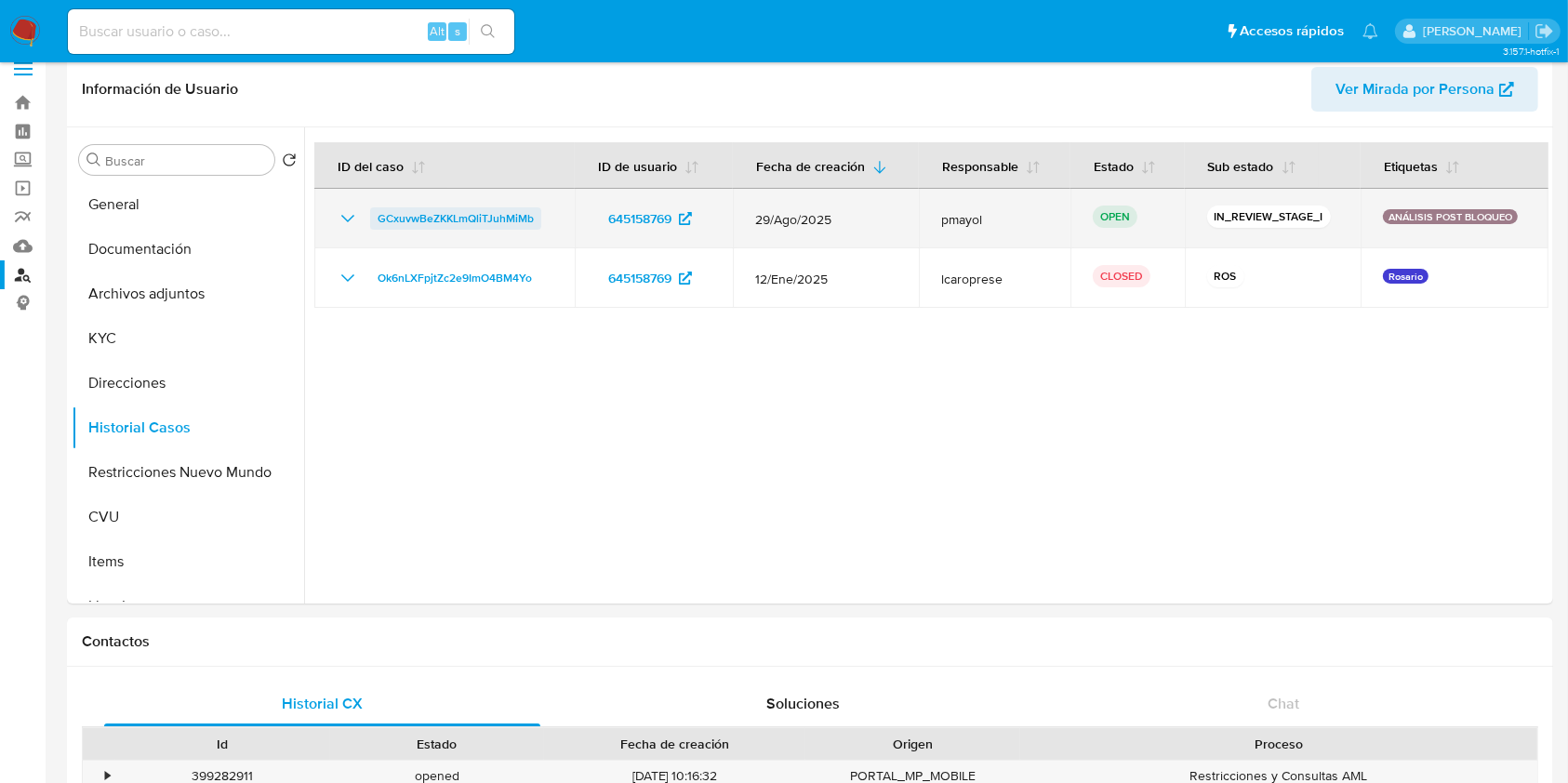
click at [478, 217] on span "GCxuvwBeZKKLmQliTJuhMiMb" at bounding box center [455, 219] width 156 height 23
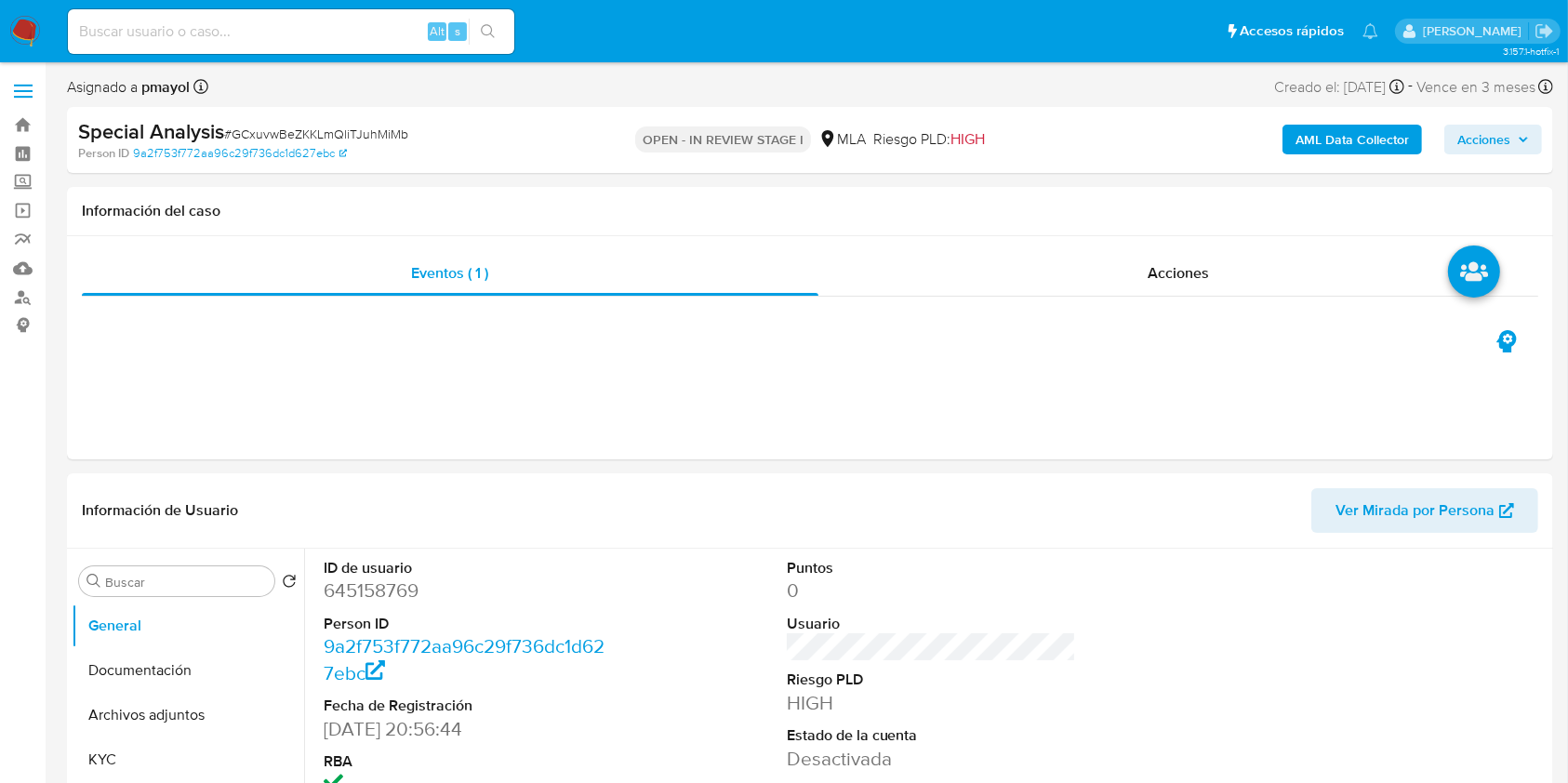
select select "10"
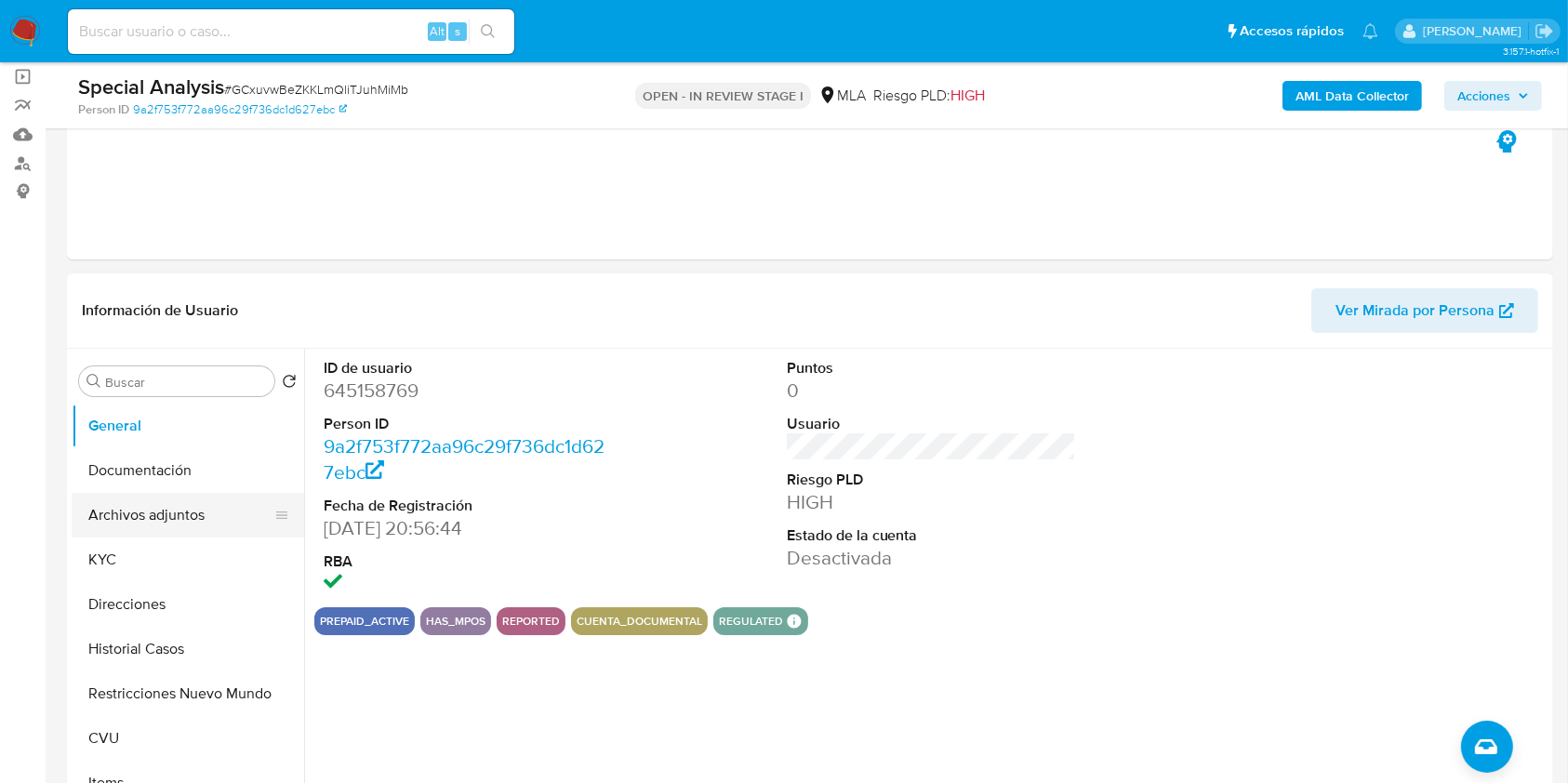
click at [171, 524] on button "Archivos adjuntos" at bounding box center [180, 515] width 217 height 44
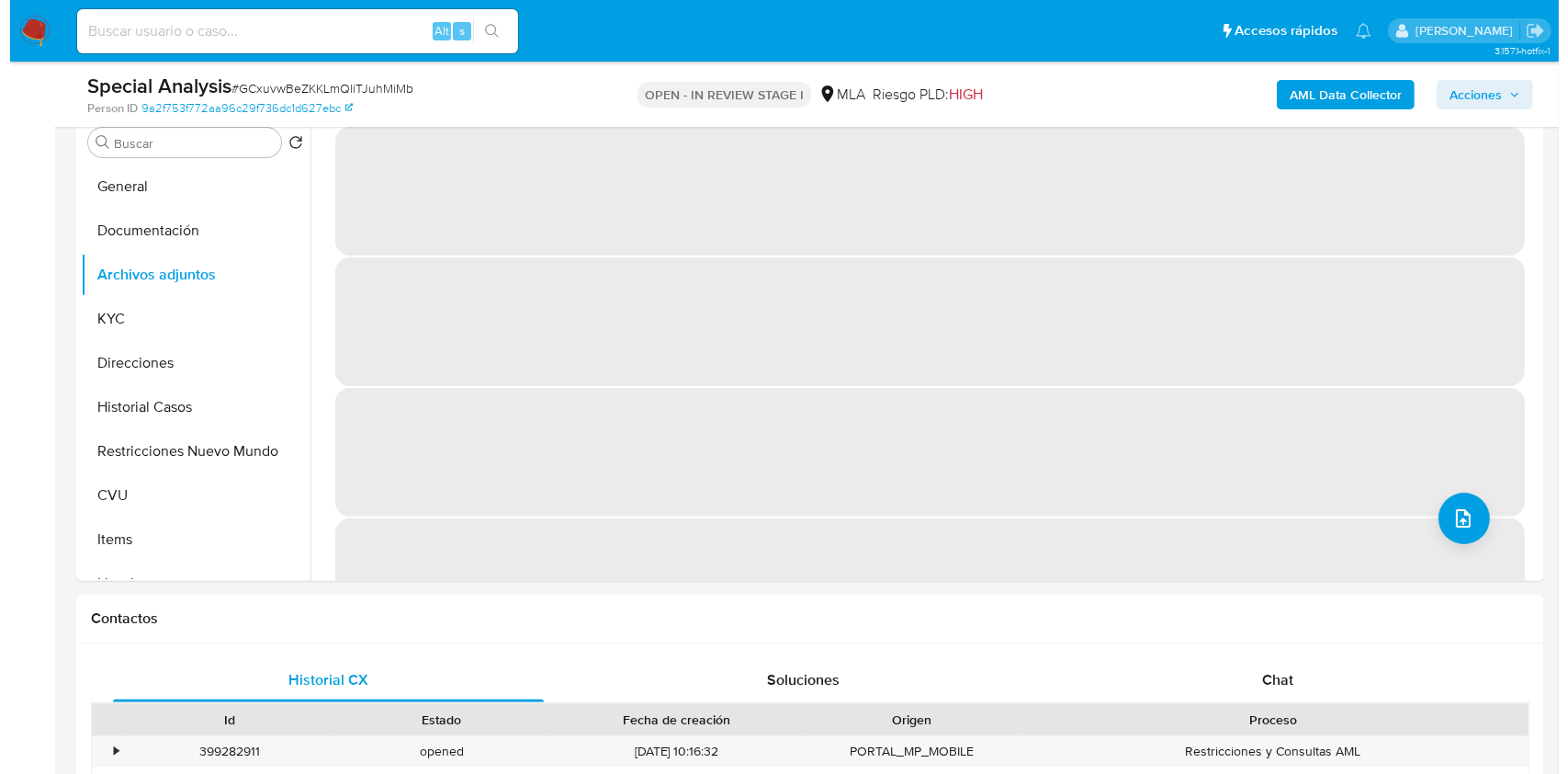
scroll to position [277, 0]
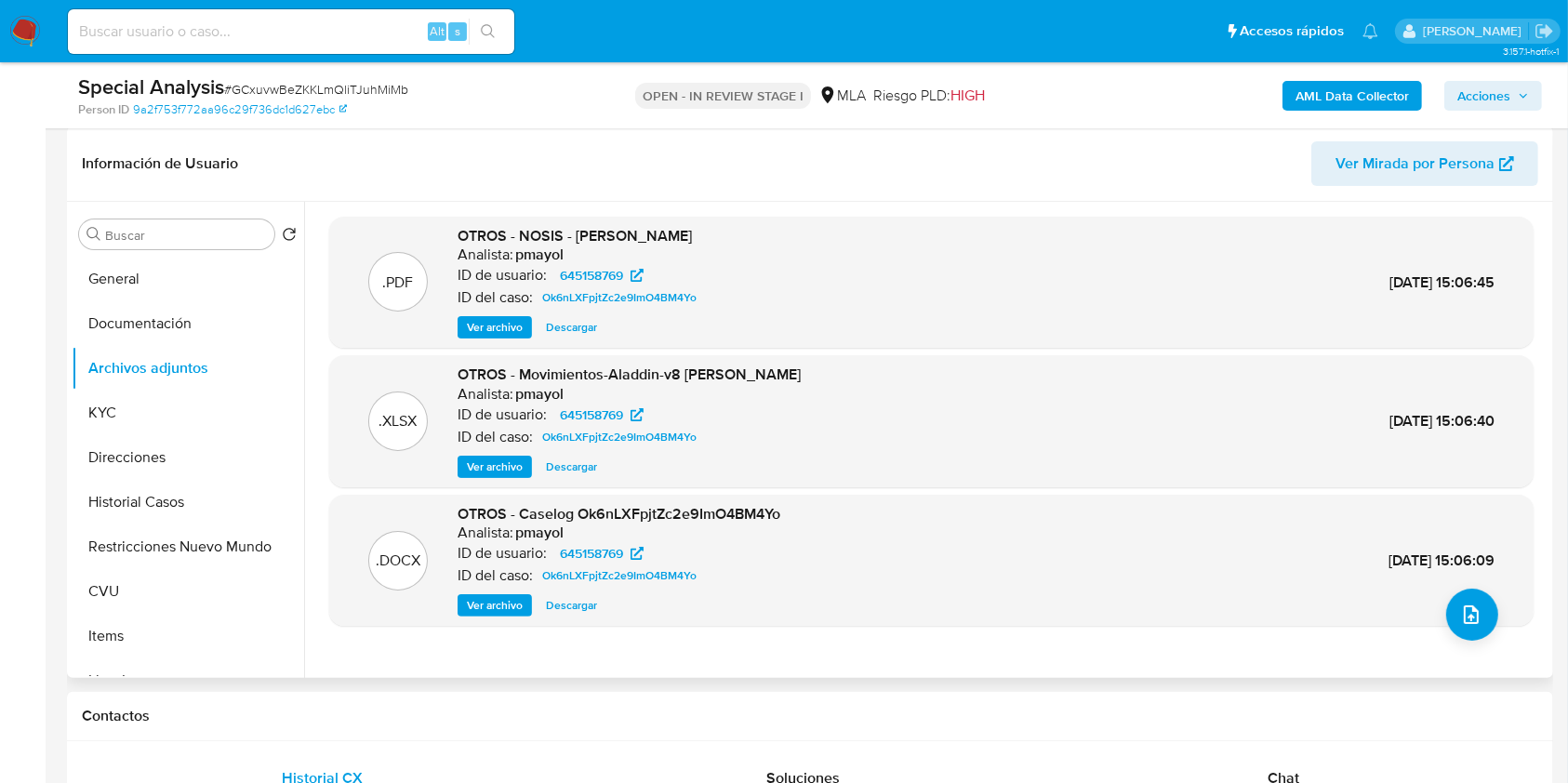
click at [1449, 587] on div ".DOCX OTROS - Caselog Ok6nLXFpjtZc2e9ImO4BM4Yo Analista: pmayol ID de usuario: …" at bounding box center [930, 561] width 1185 height 113
click at [1455, 596] on button "upload-file" at bounding box center [1472, 614] width 52 height 52
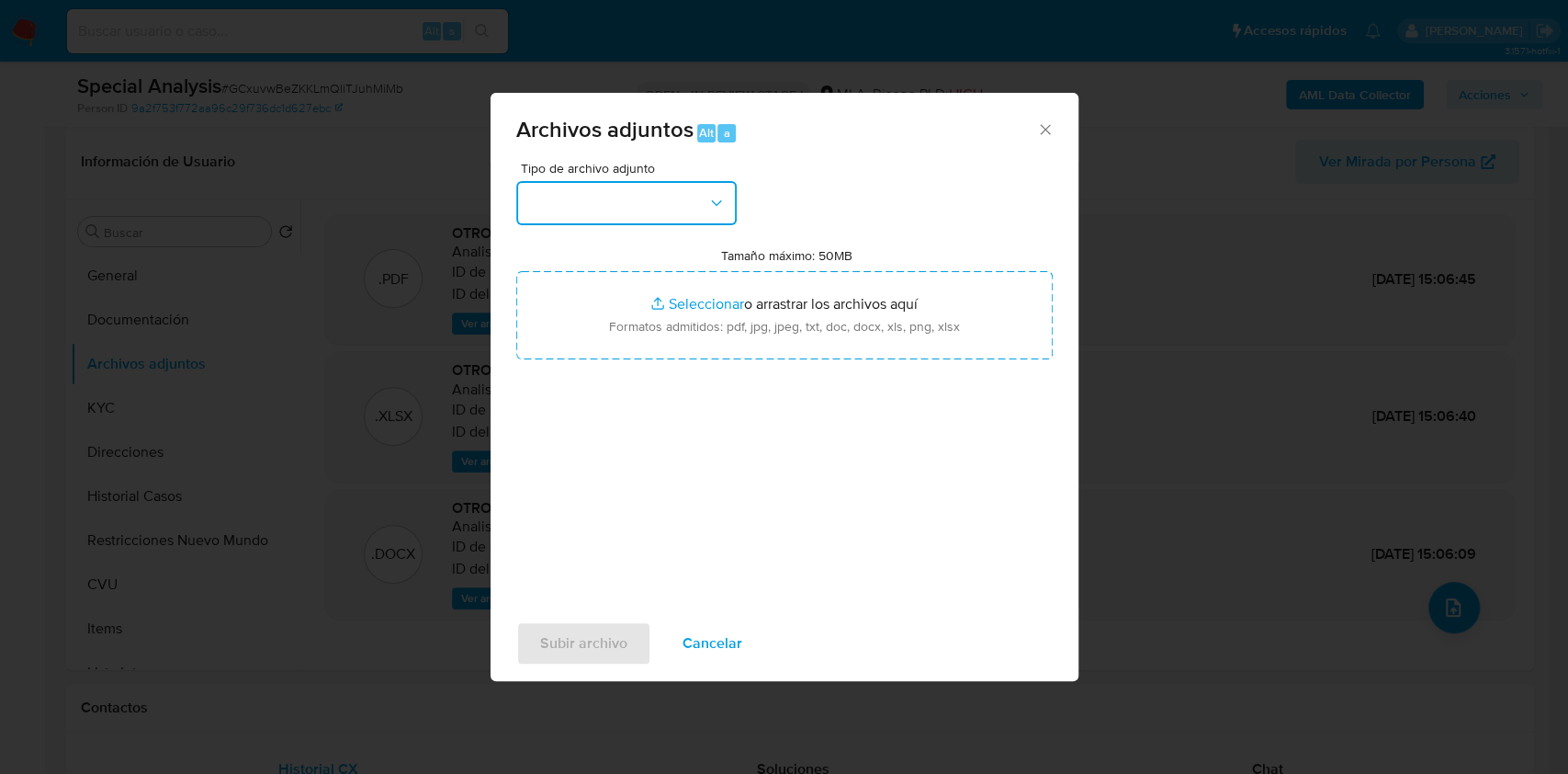
click at [699, 215] on button "button" at bounding box center [626, 203] width 220 height 44
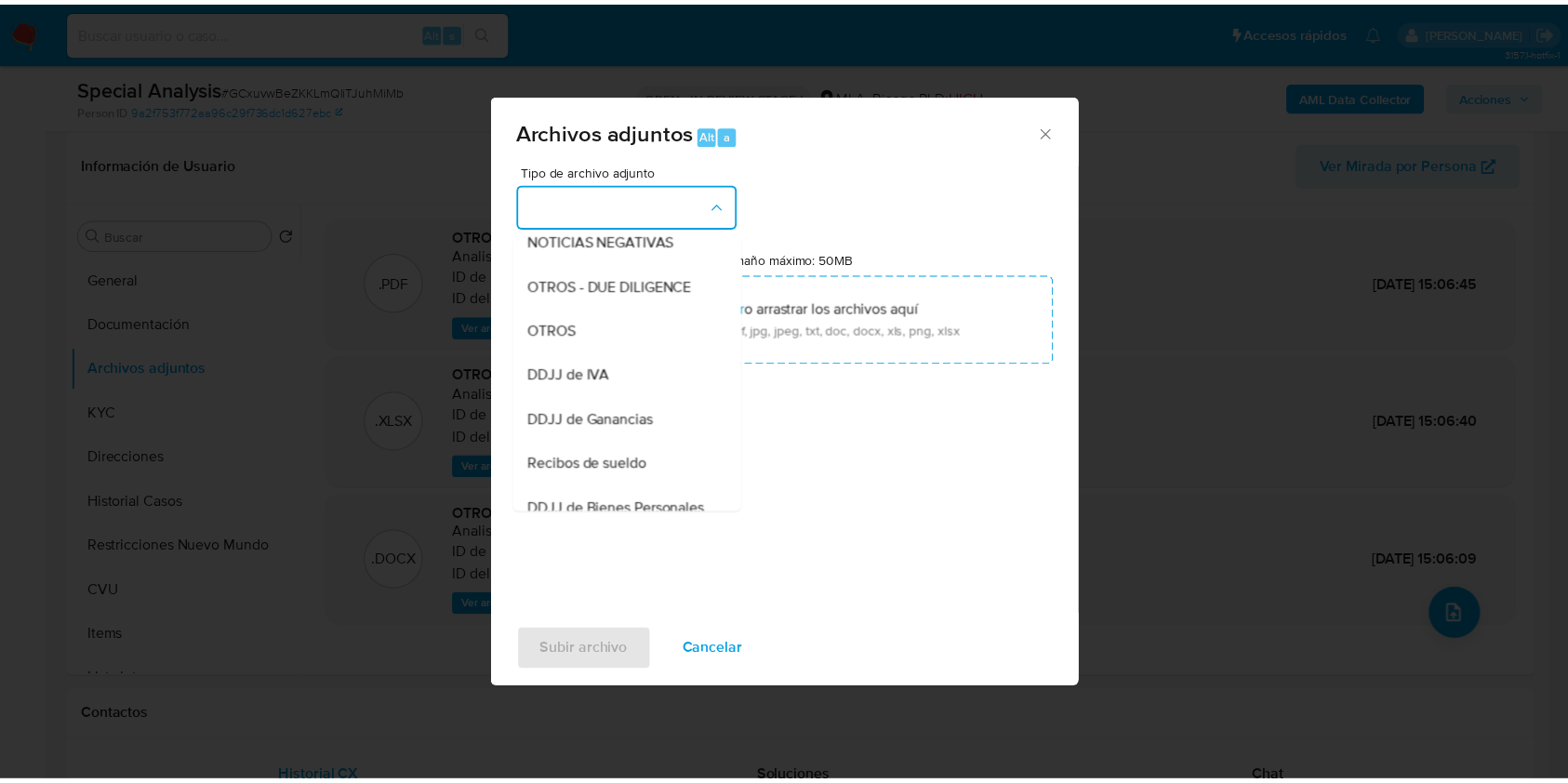
scroll to position [303, 0]
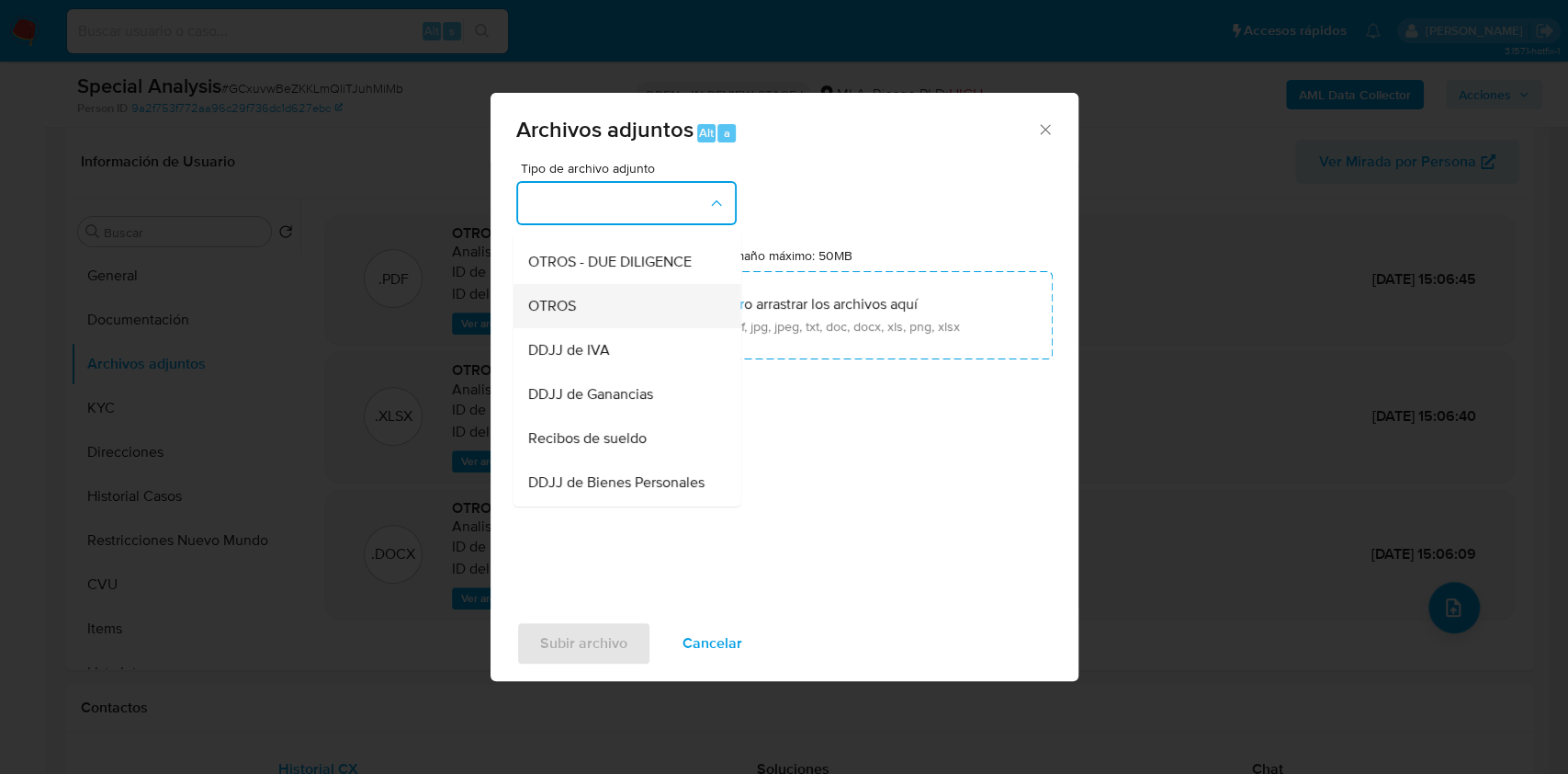
click at [648, 318] on div "OTROS" at bounding box center [621, 305] width 188 height 44
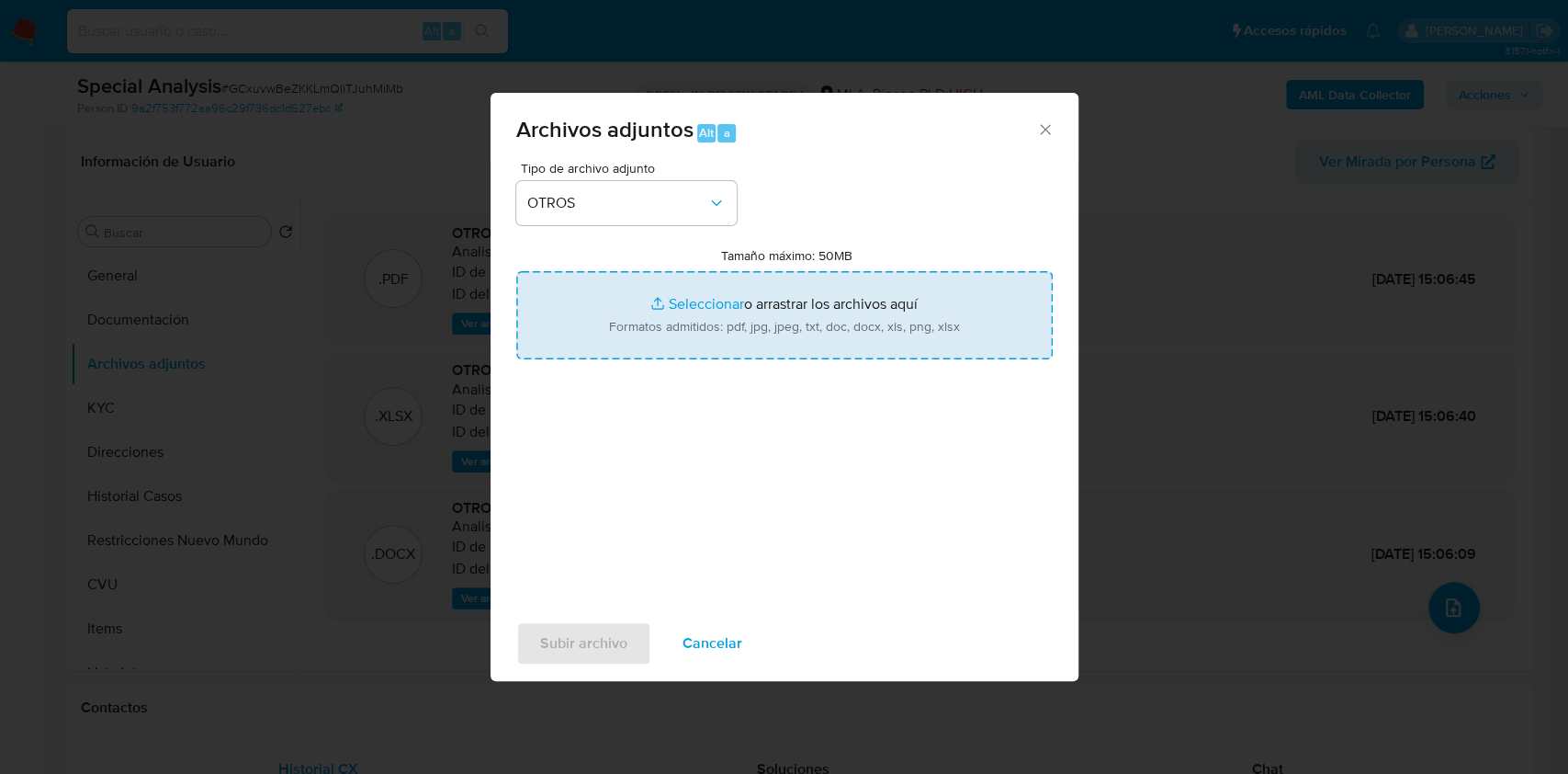
click at [734, 331] on input "Tamaño máximo: 50MB Seleccionar archivos" at bounding box center [784, 315] width 537 height 88
type input "C:\fakepath\Constancias de inscripción.pdf"
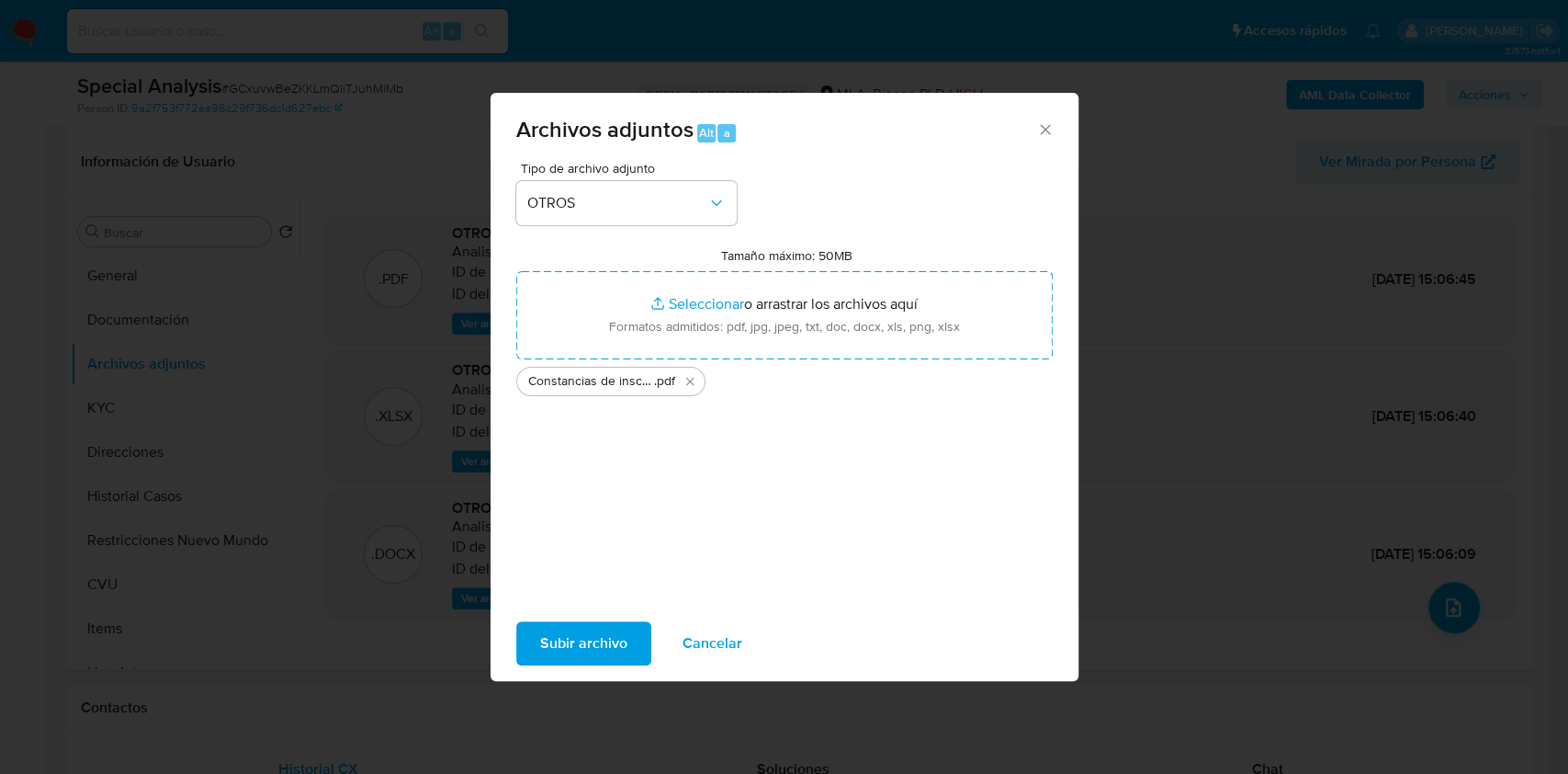
click at [597, 647] on span "Subir archivo" at bounding box center [584, 642] width 88 height 40
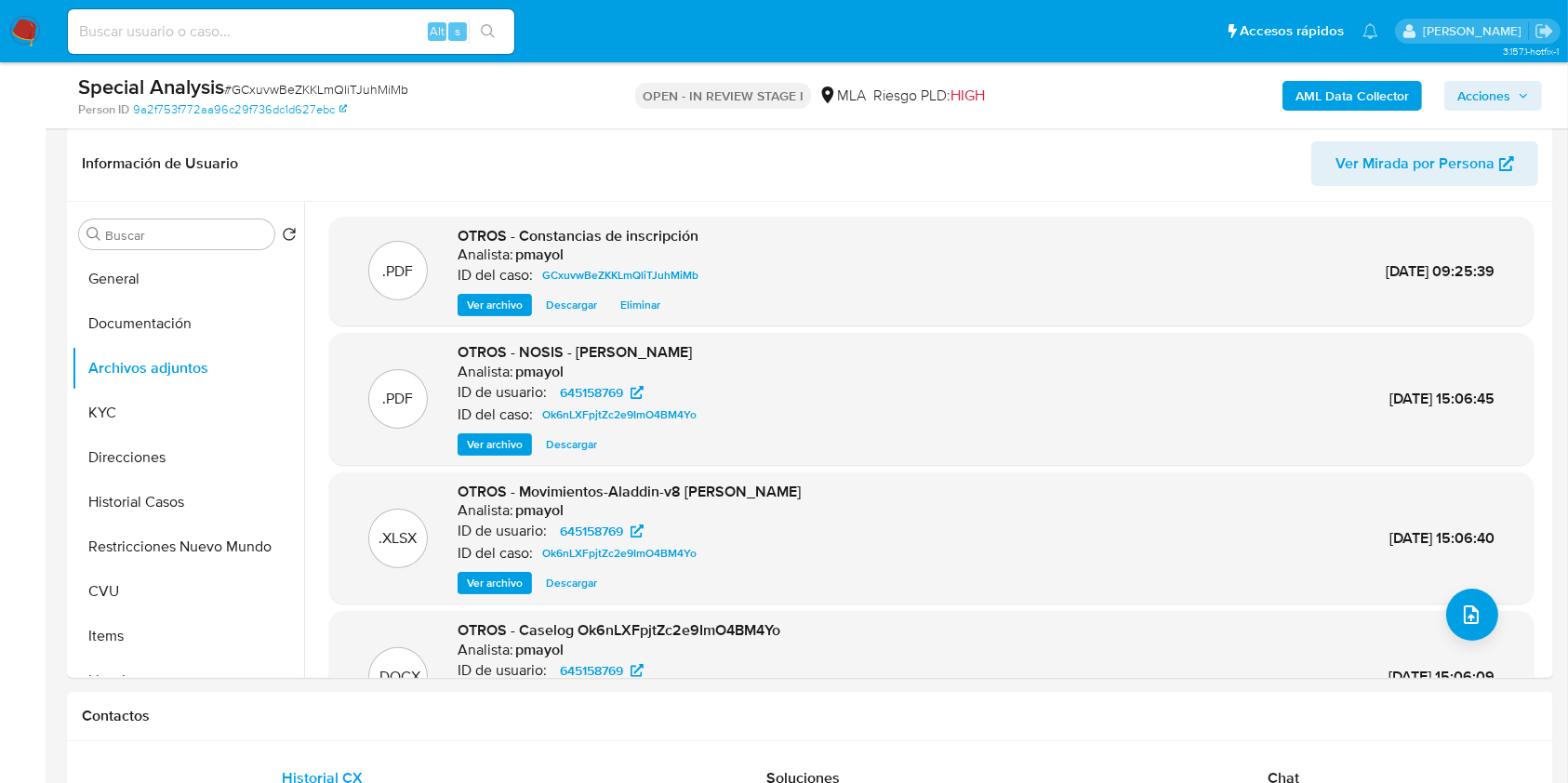
click at [1481, 90] on span "Acciones" at bounding box center [1483, 95] width 53 height 29
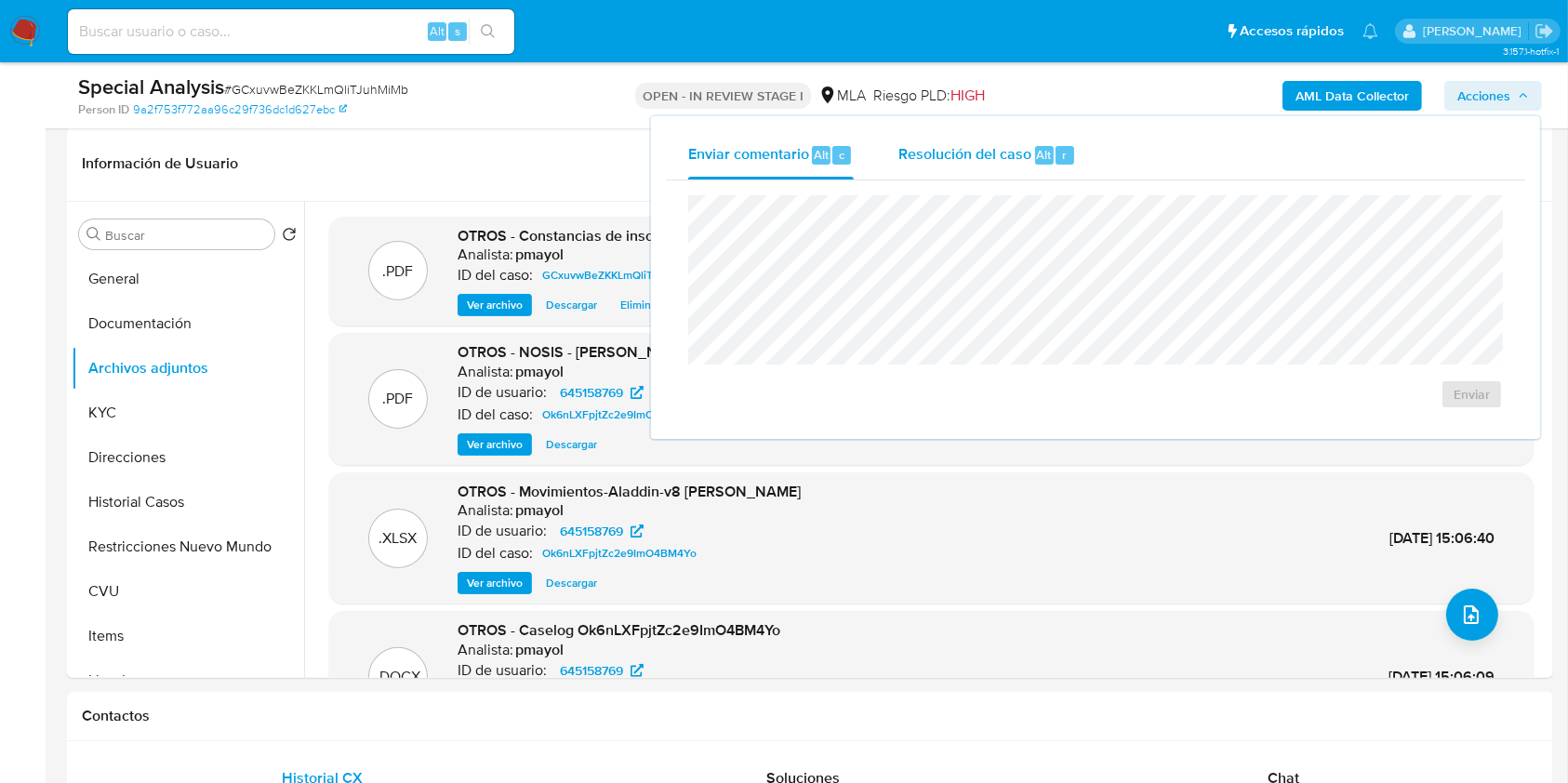
click at [909, 175] on div "Resolución del caso Alt r" at bounding box center [987, 155] width 178 height 48
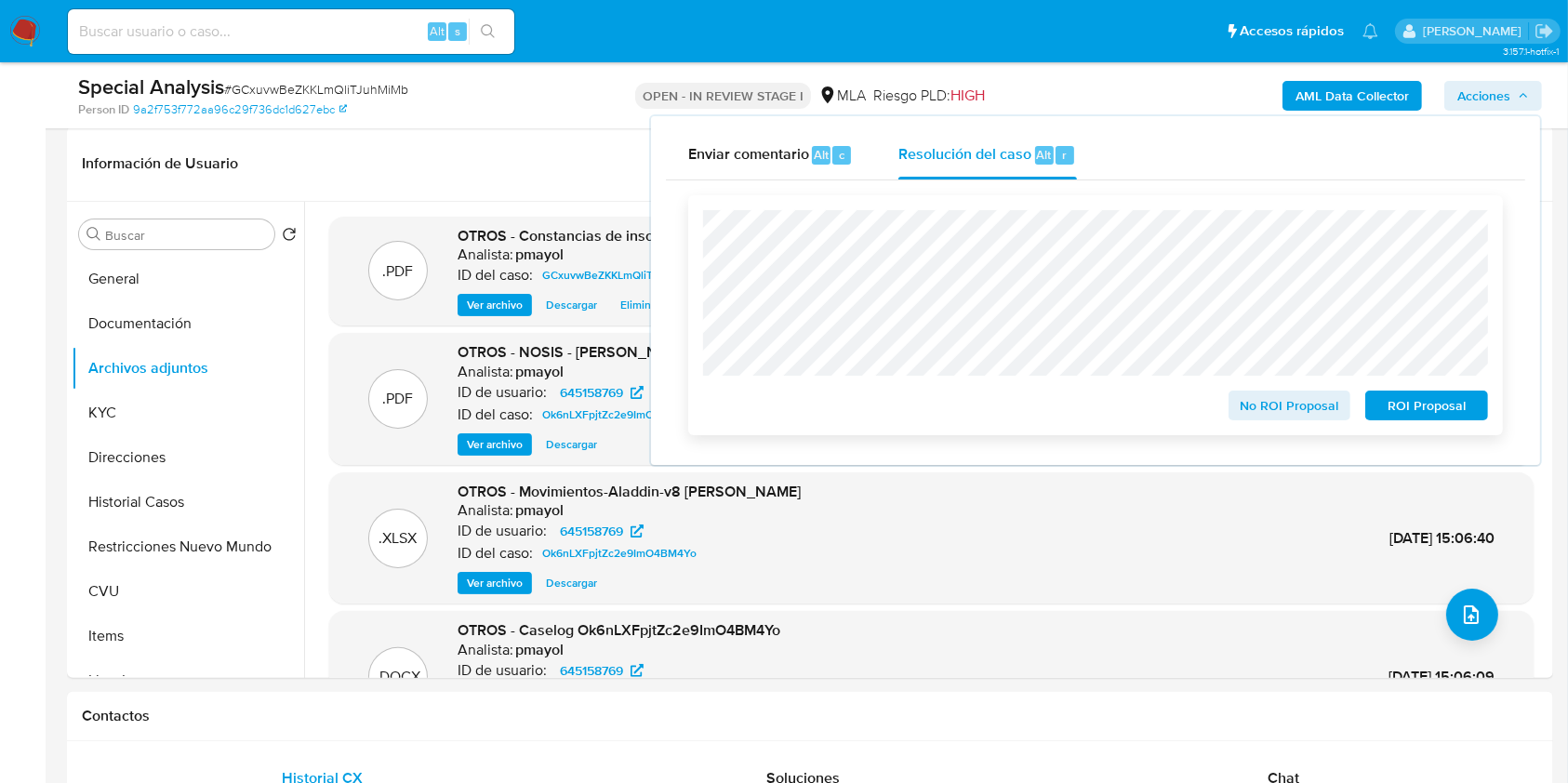
click at [1287, 398] on span "No ROI Proposal" at bounding box center [1289, 405] width 96 height 26
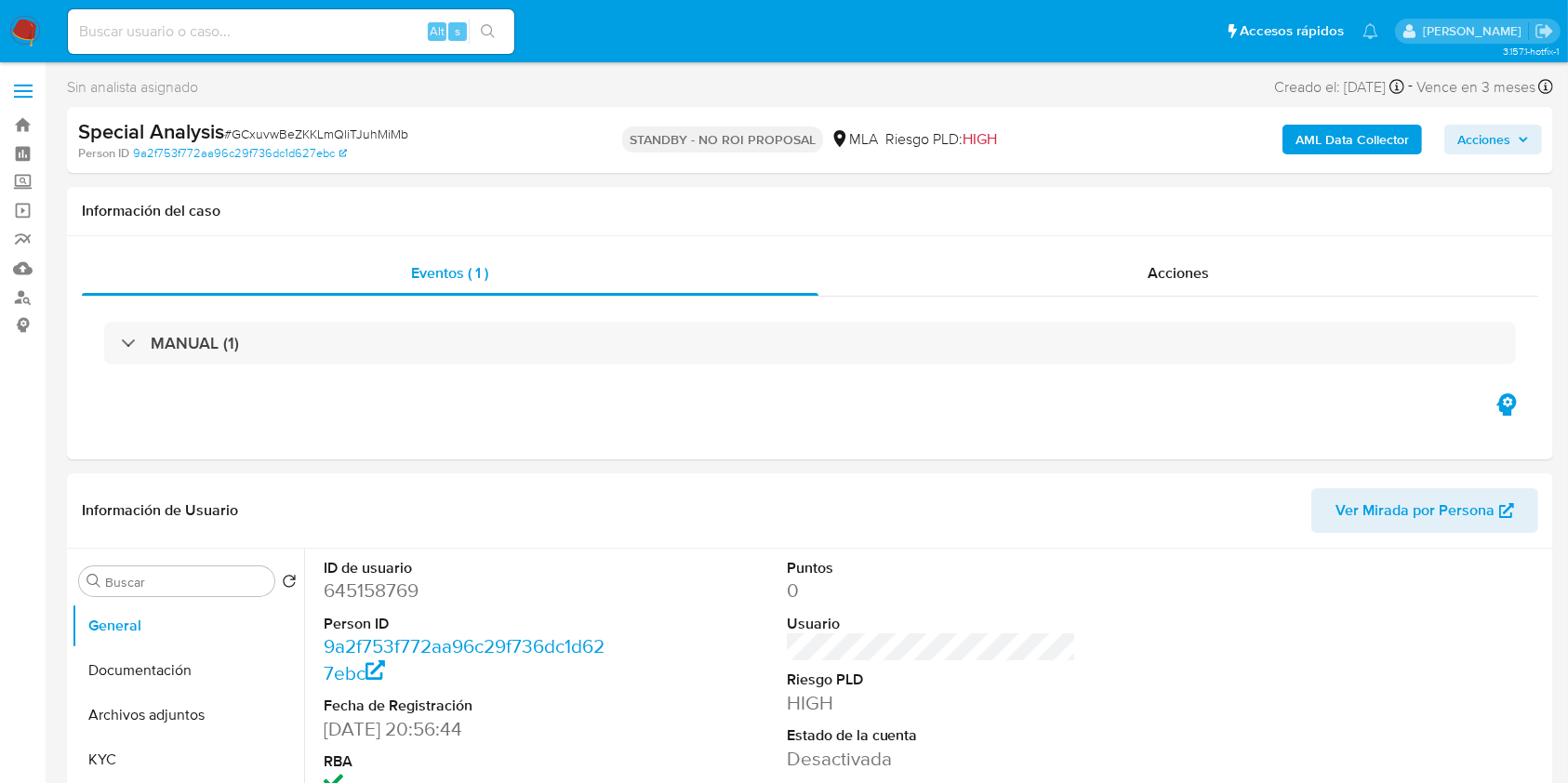
select select "10"
click at [324, 31] on input at bounding box center [291, 32] width 446 height 25
paste input "58809703"
type input "58809703"
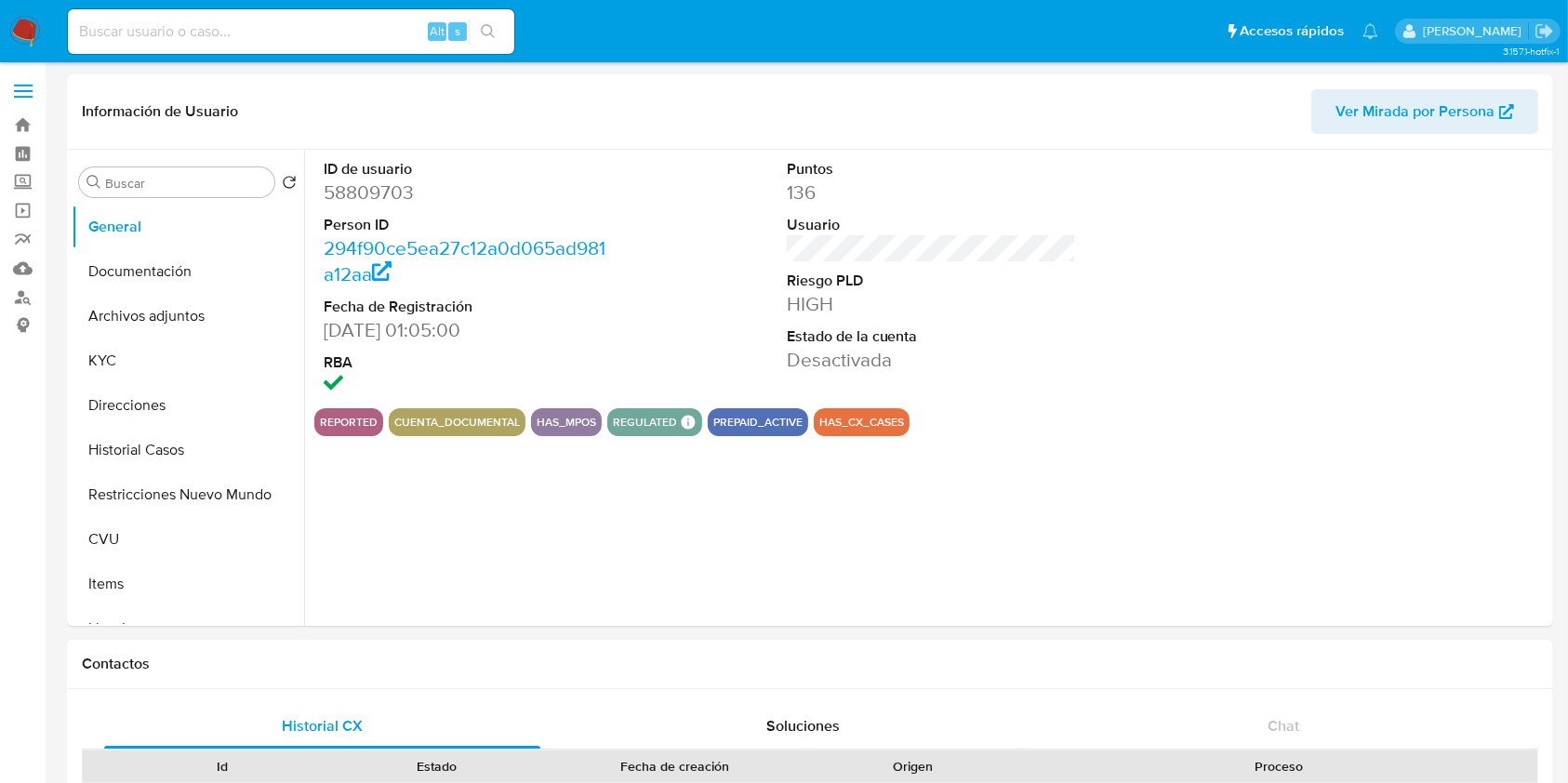
select select "10"
click at [156, 332] on button "Archivos adjuntos" at bounding box center [180, 315] width 217 height 44
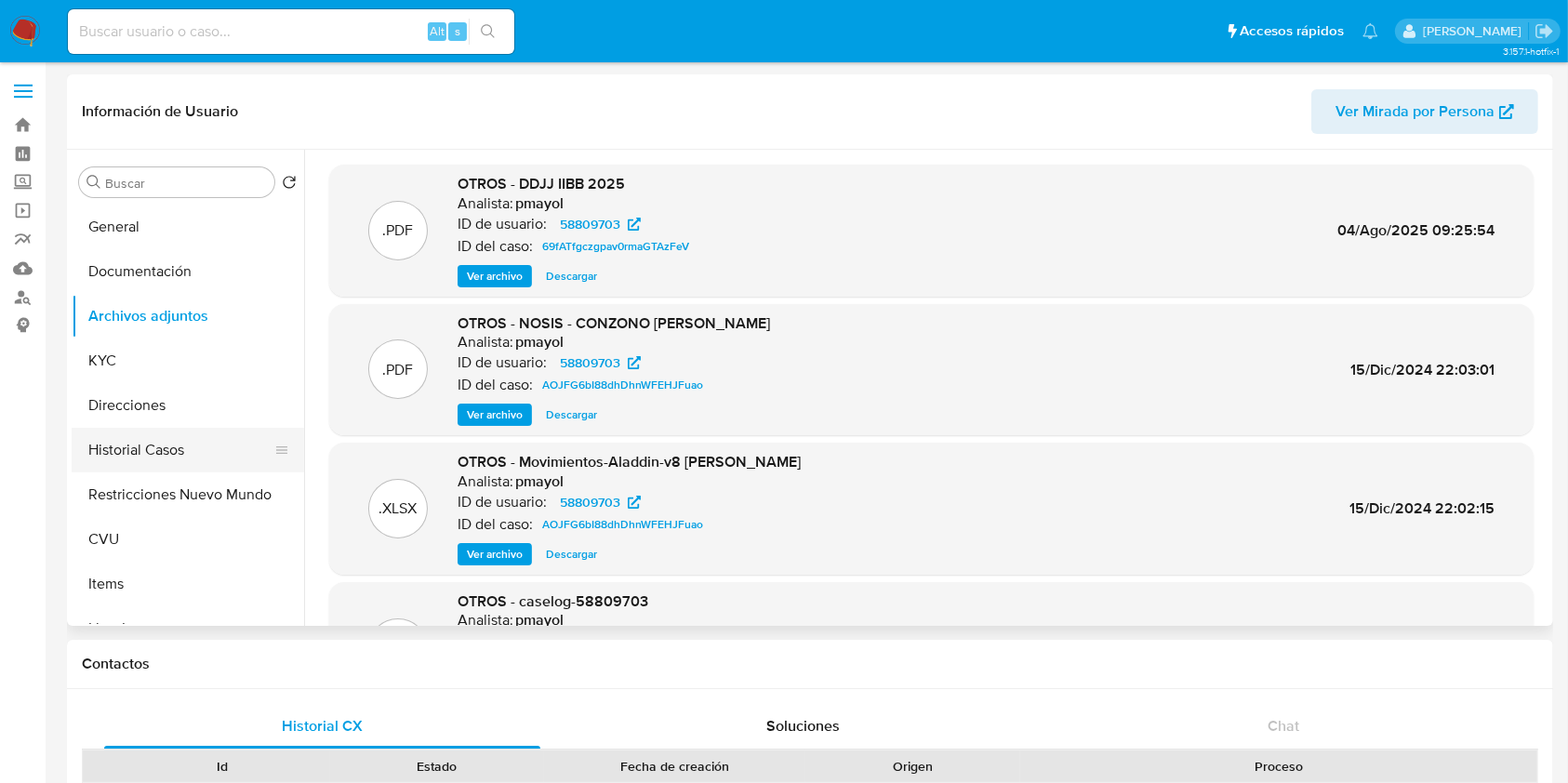
click at [170, 430] on button "Historial Casos" at bounding box center [180, 450] width 217 height 44
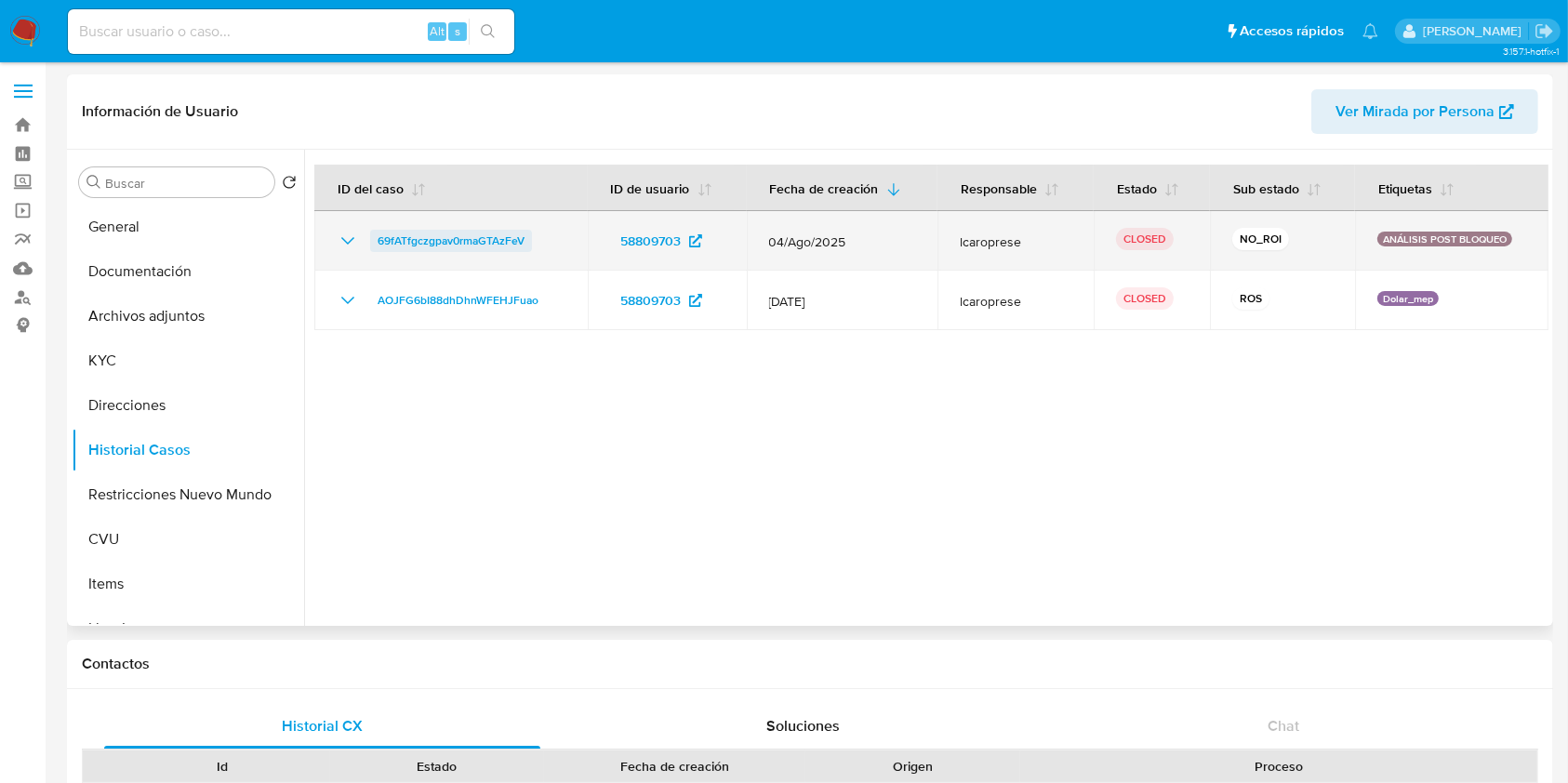
click at [424, 230] on span "69fATfgczgpav0rmaGTAzFeV" at bounding box center [452, 241] width 147 height 23
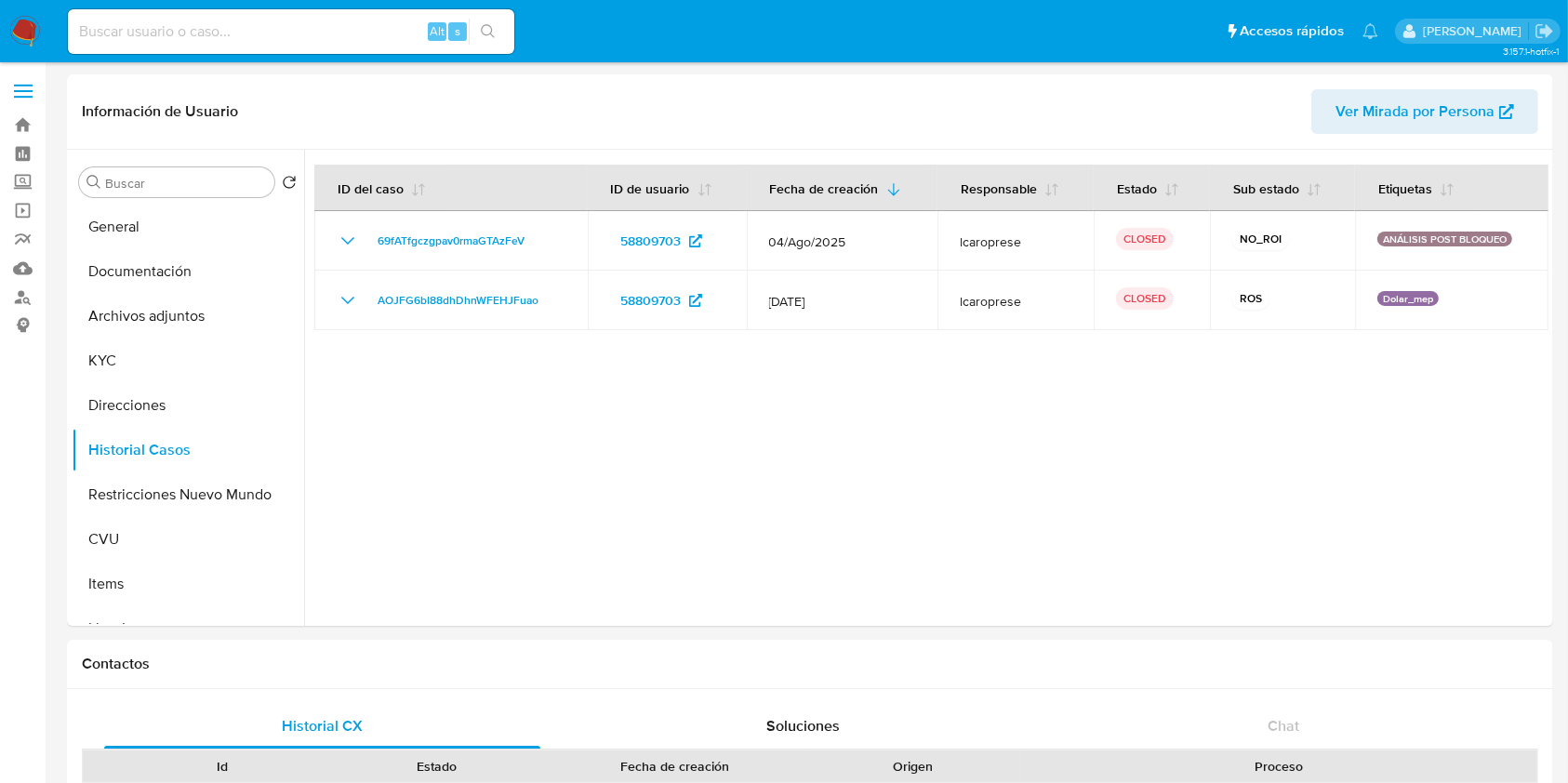
click at [277, 30] on input at bounding box center [291, 32] width 446 height 25
paste input "622769404"
type input "622769404"
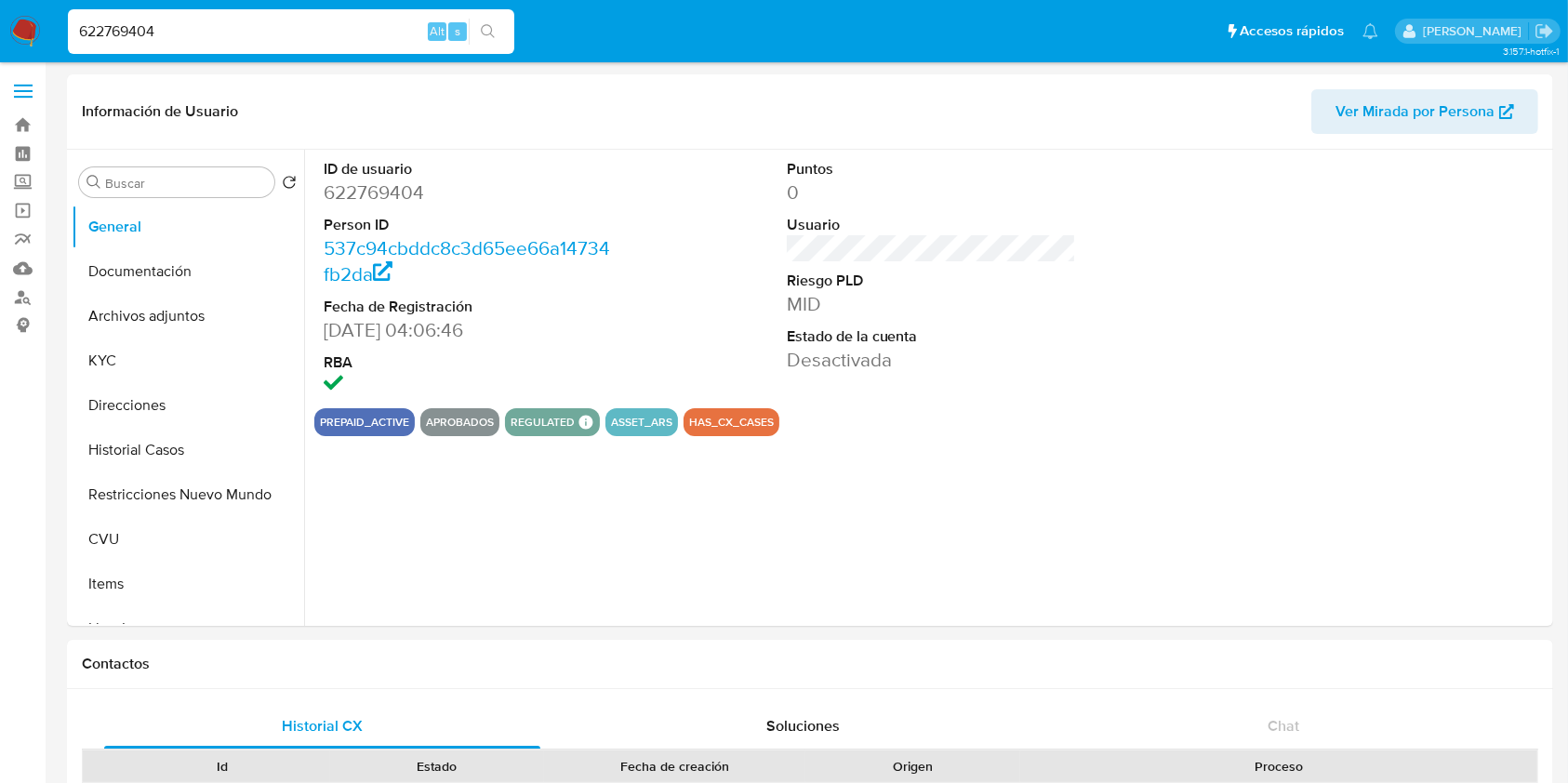
select select "10"
click at [134, 309] on button "Archivos adjuntos" at bounding box center [180, 315] width 217 height 44
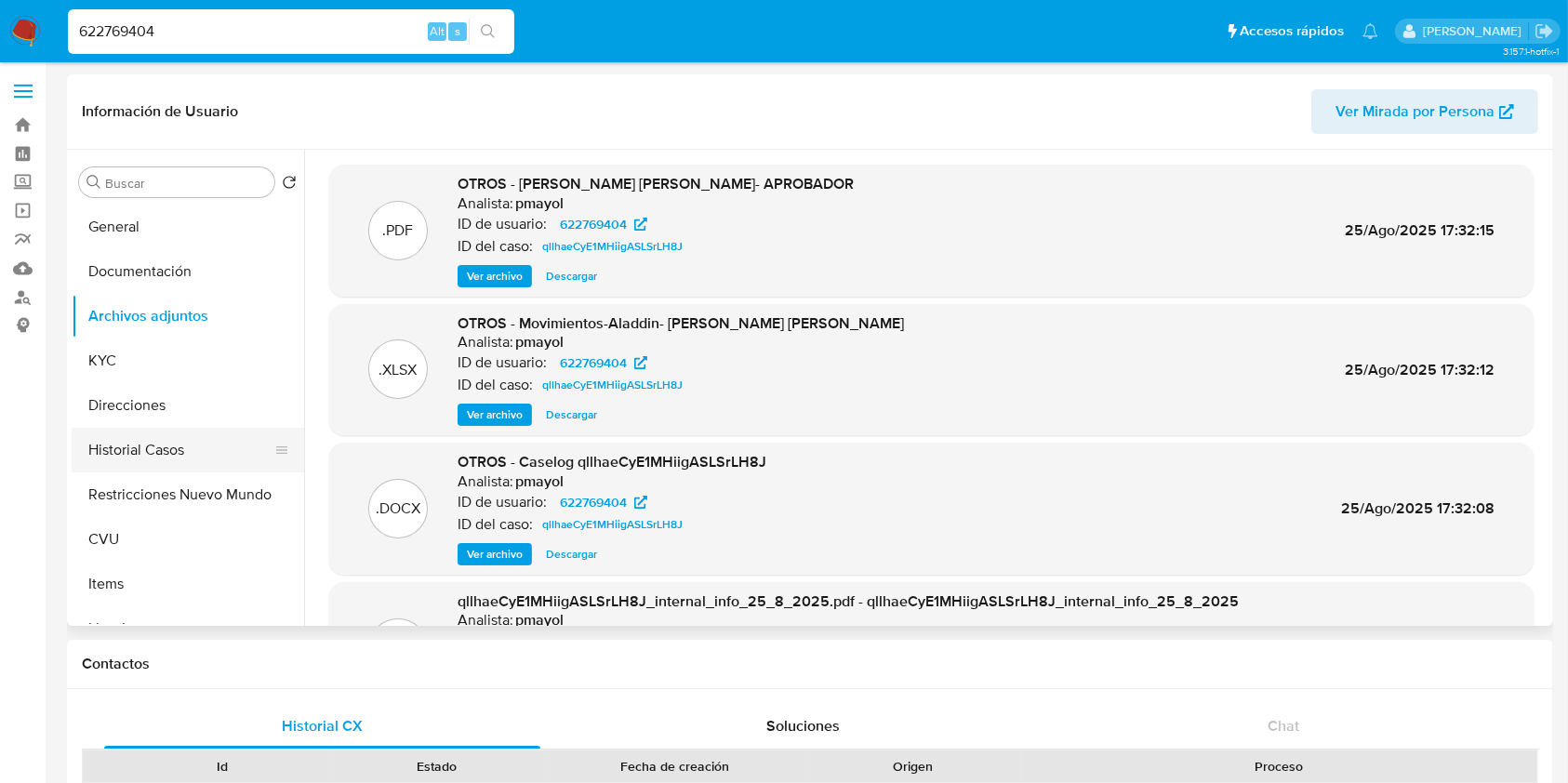
click at [226, 429] on button "Historial Casos" at bounding box center [180, 450] width 217 height 44
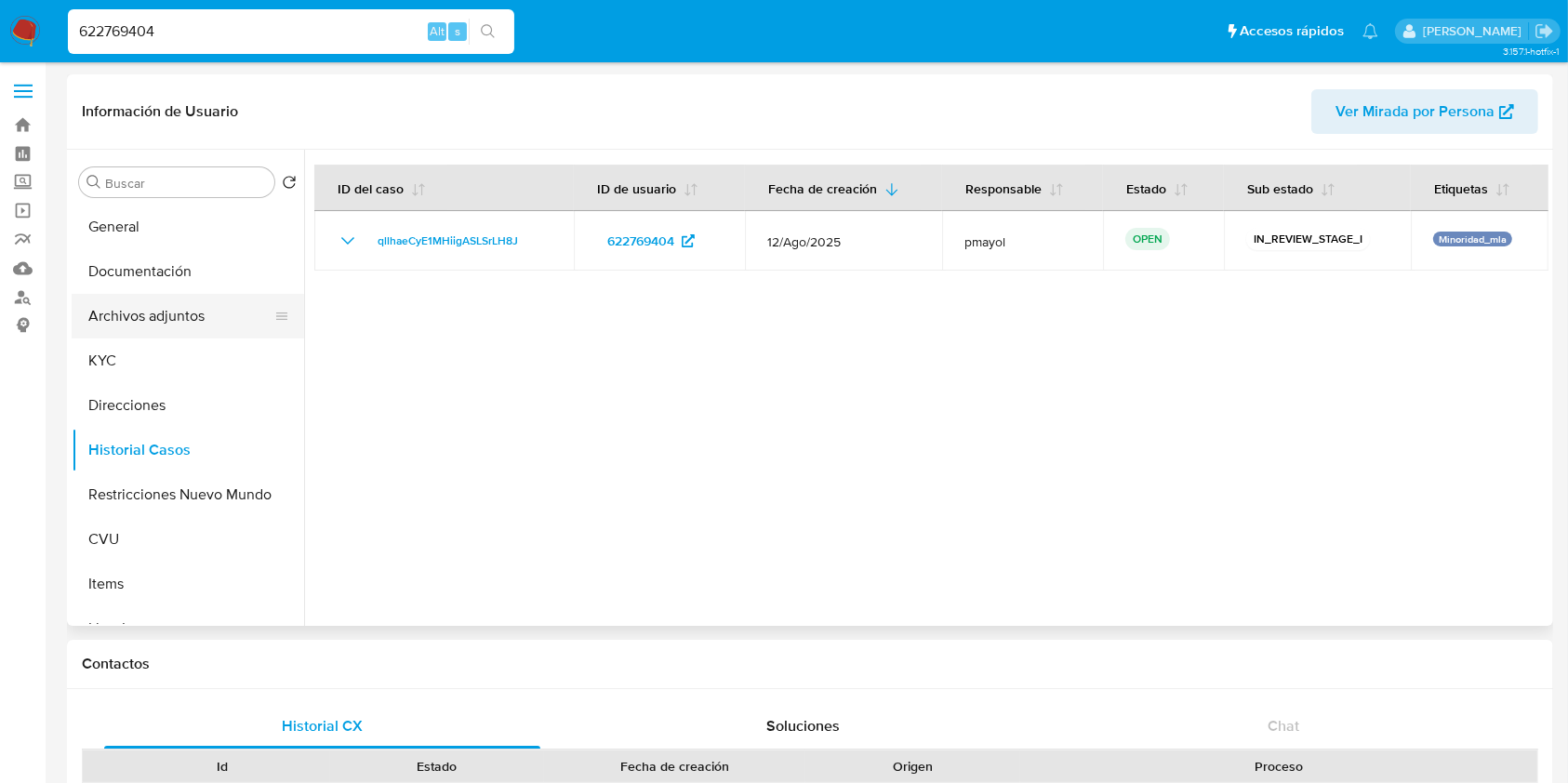
click at [189, 307] on button "Archivos adjuntos" at bounding box center [180, 315] width 217 height 44
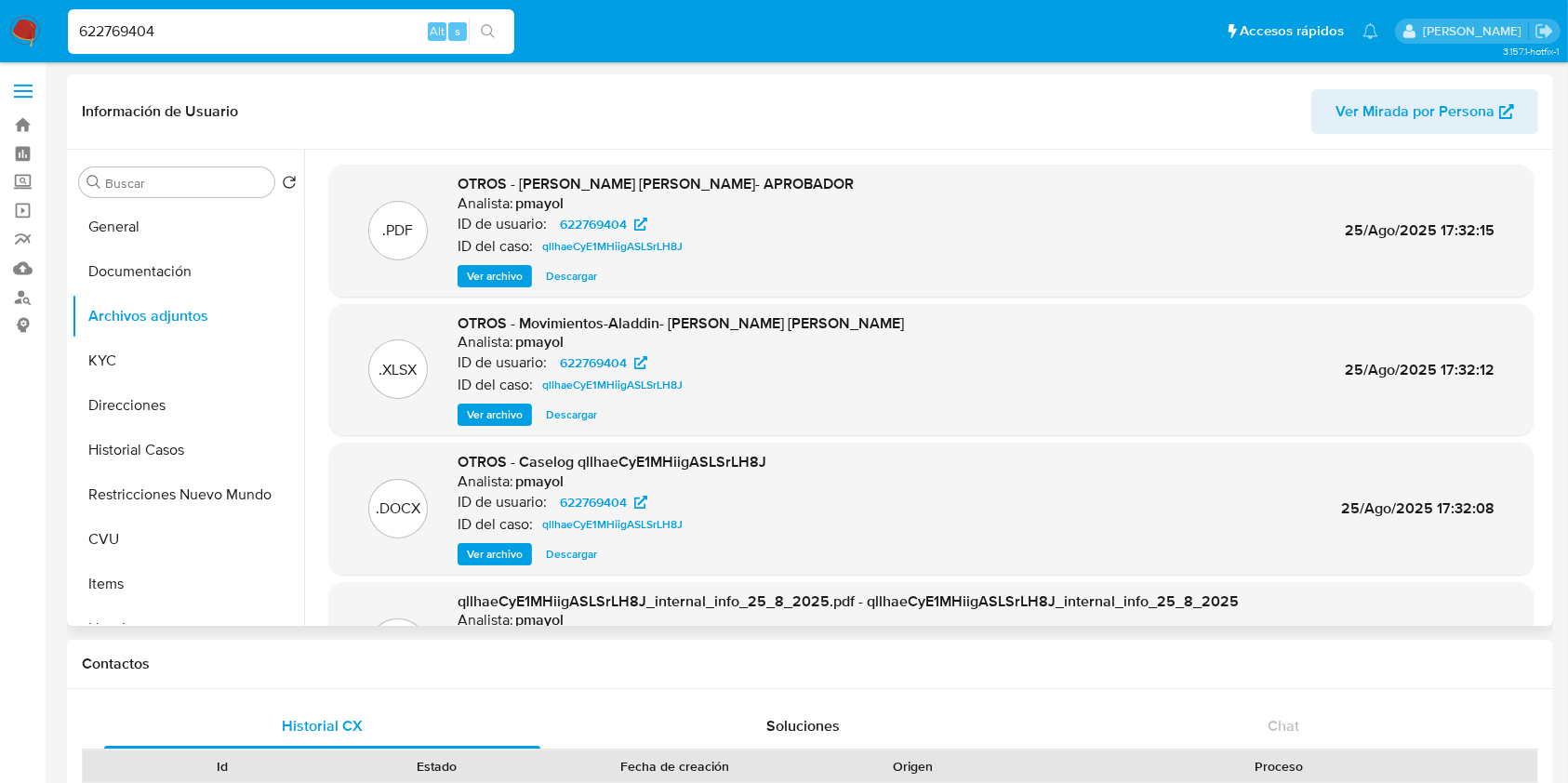
click at [586, 557] on span "Descargar" at bounding box center [571, 554] width 51 height 19
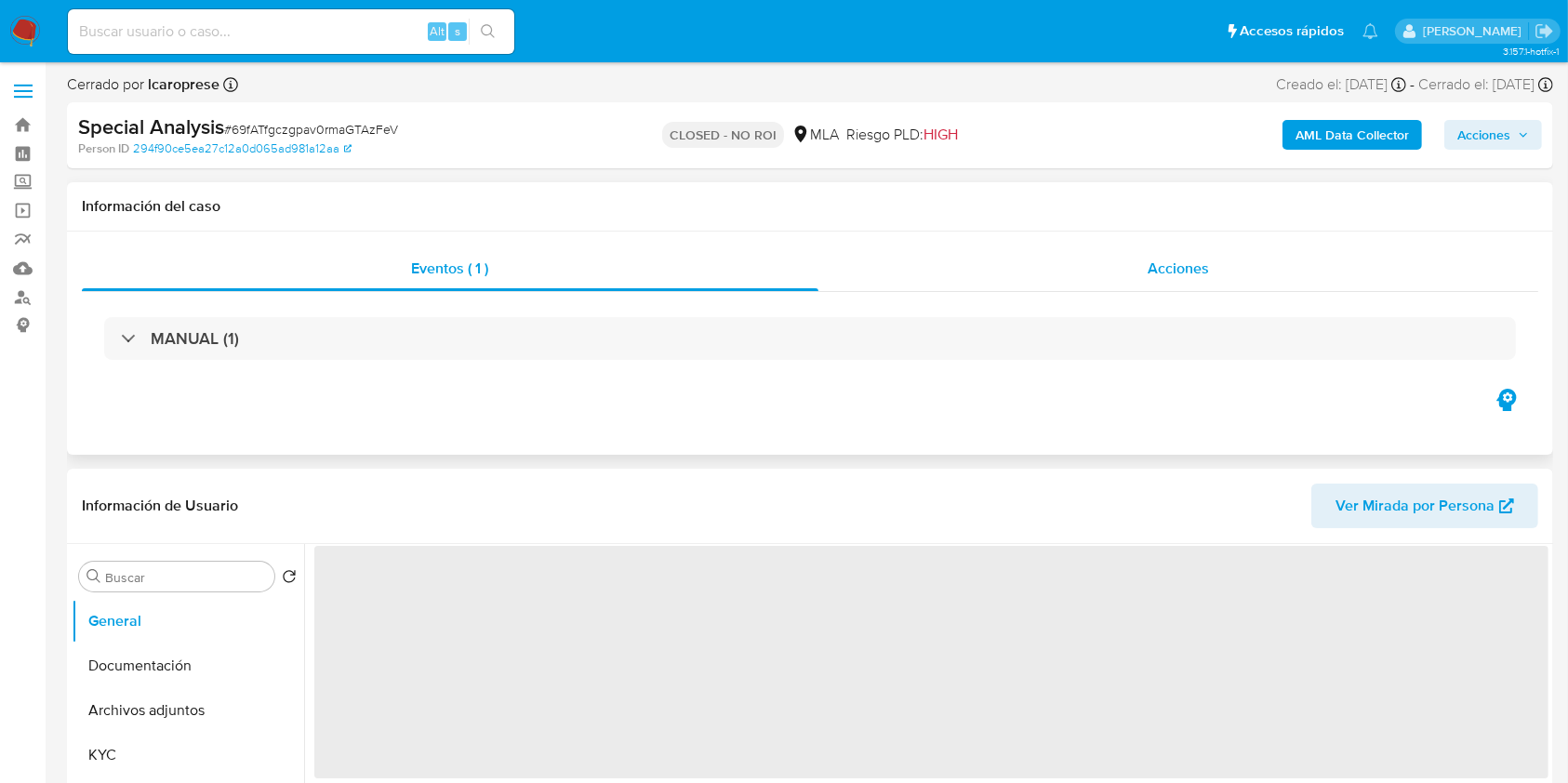
click at [1152, 249] on div "Acciones" at bounding box center [1178, 268] width 721 height 44
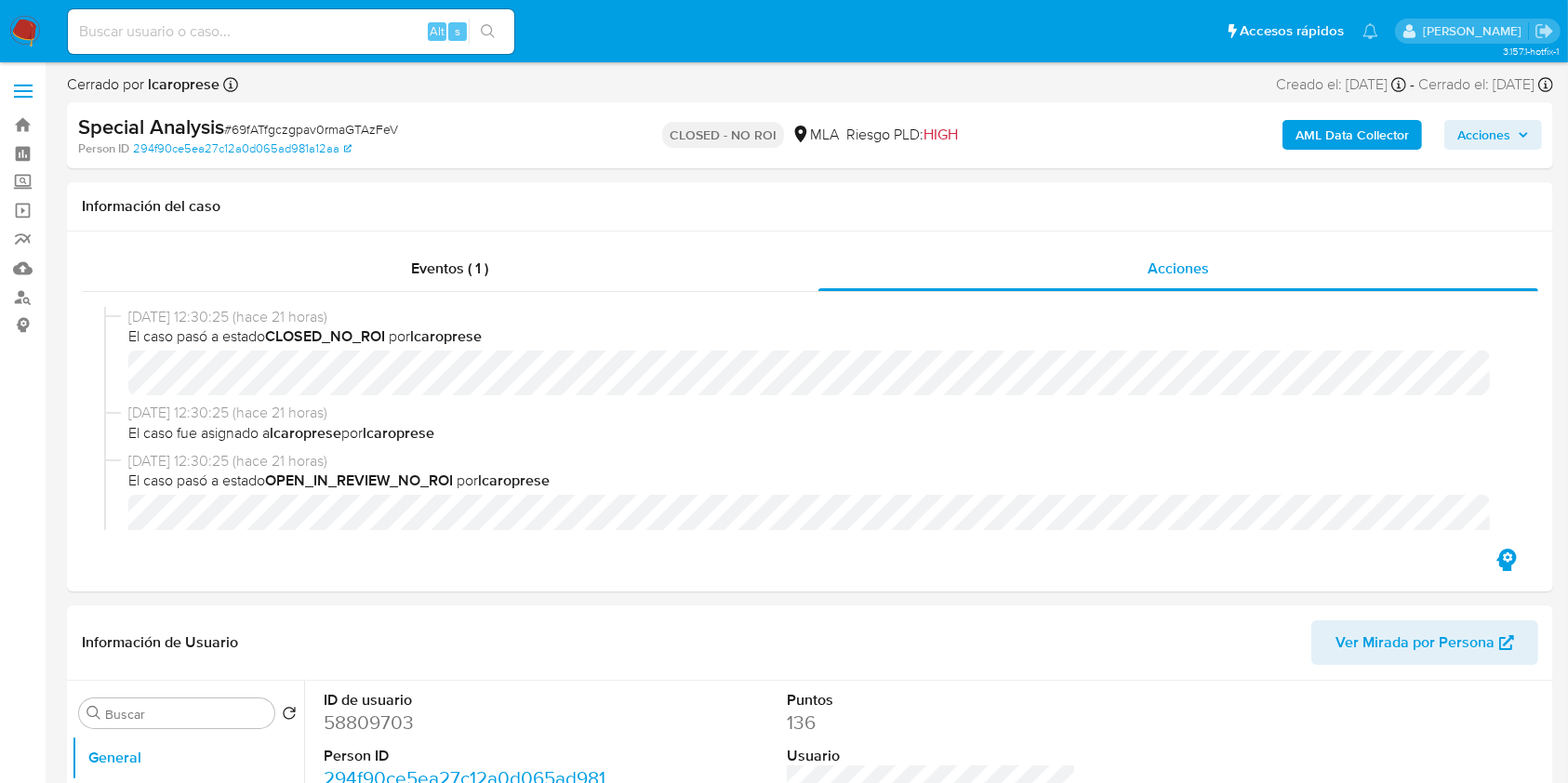
scroll to position [78, 0]
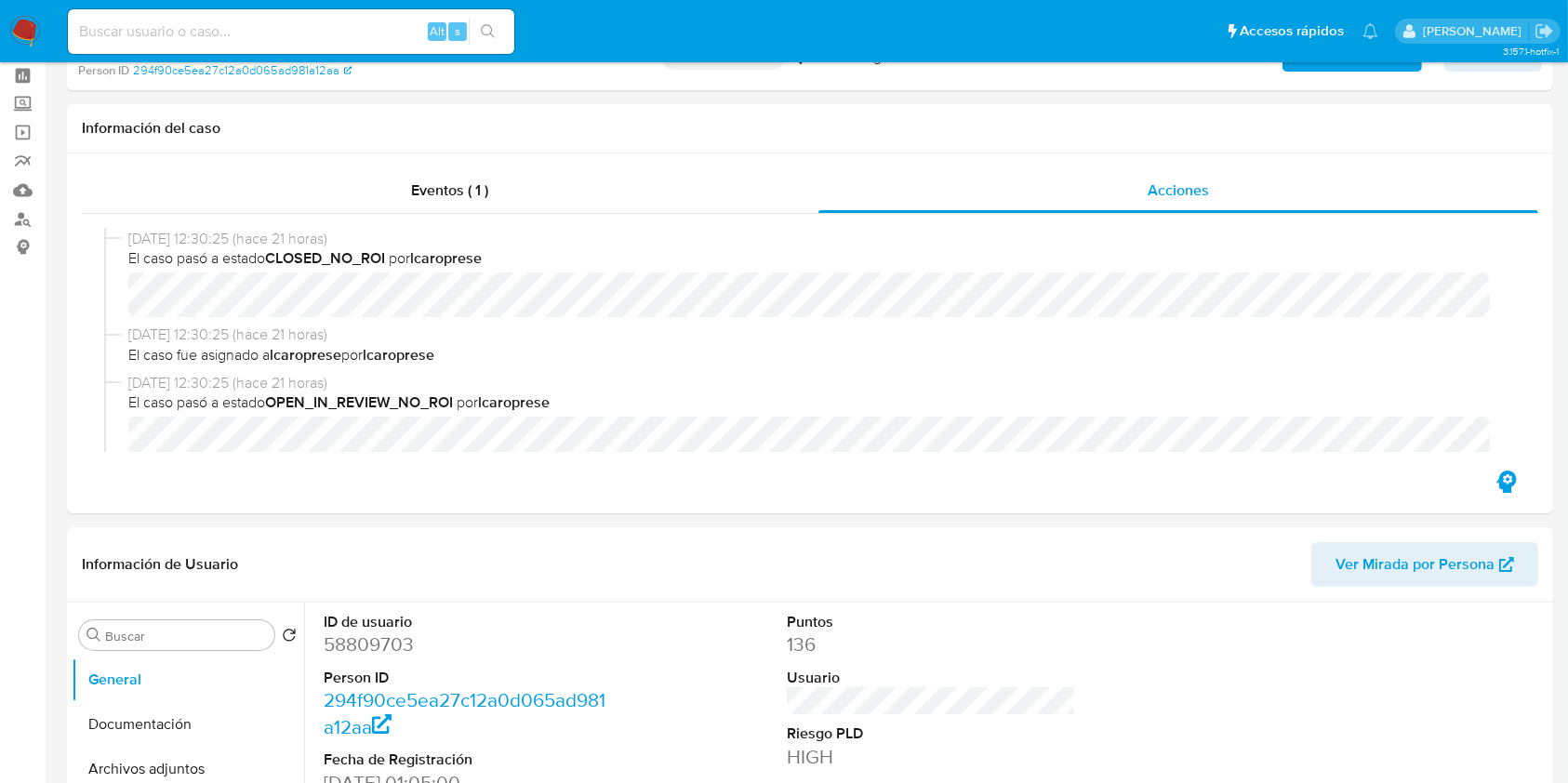
select select "10"
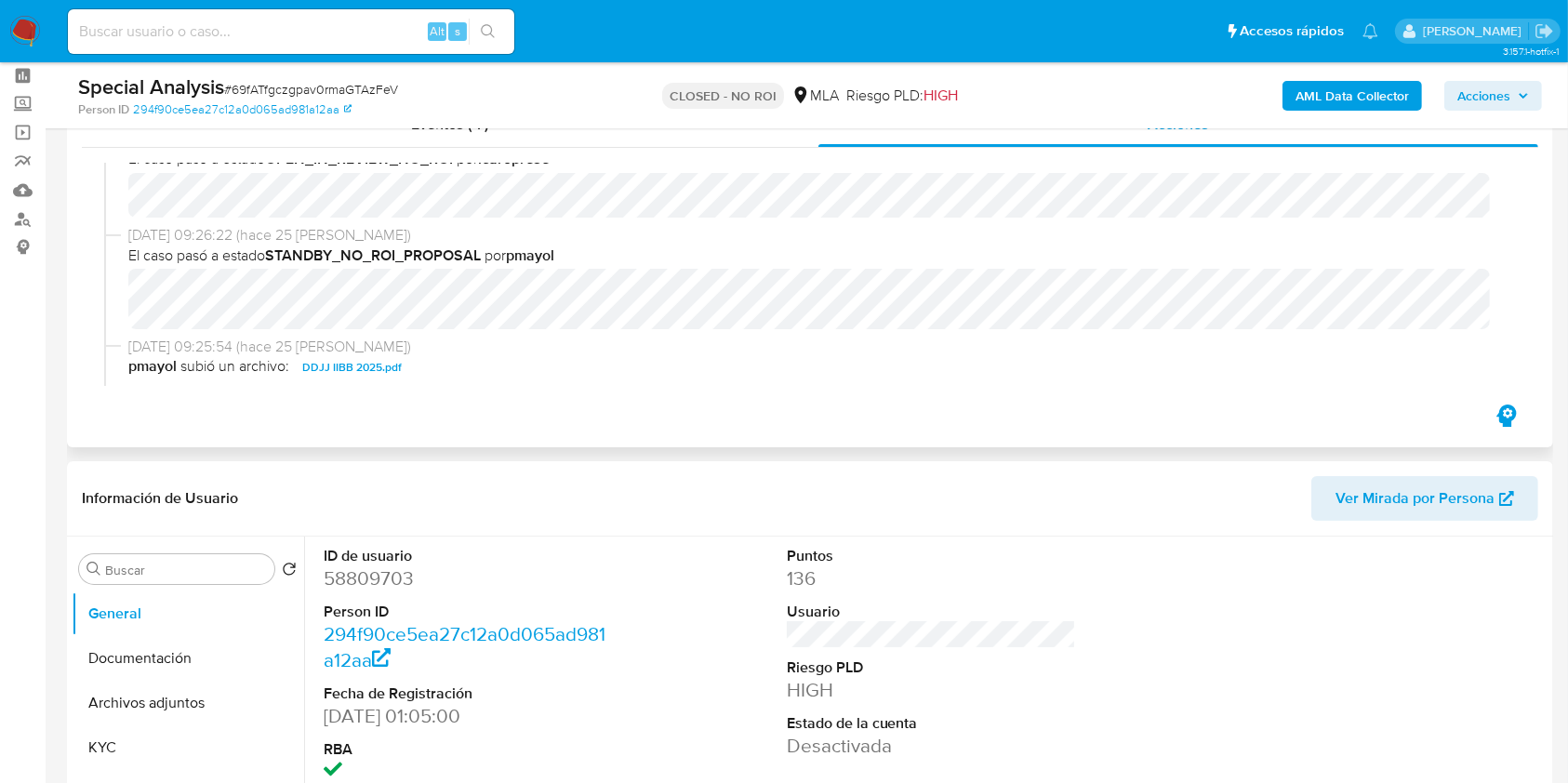
scroll to position [197, 0]
